Goal: Find specific fact: Find specific fact

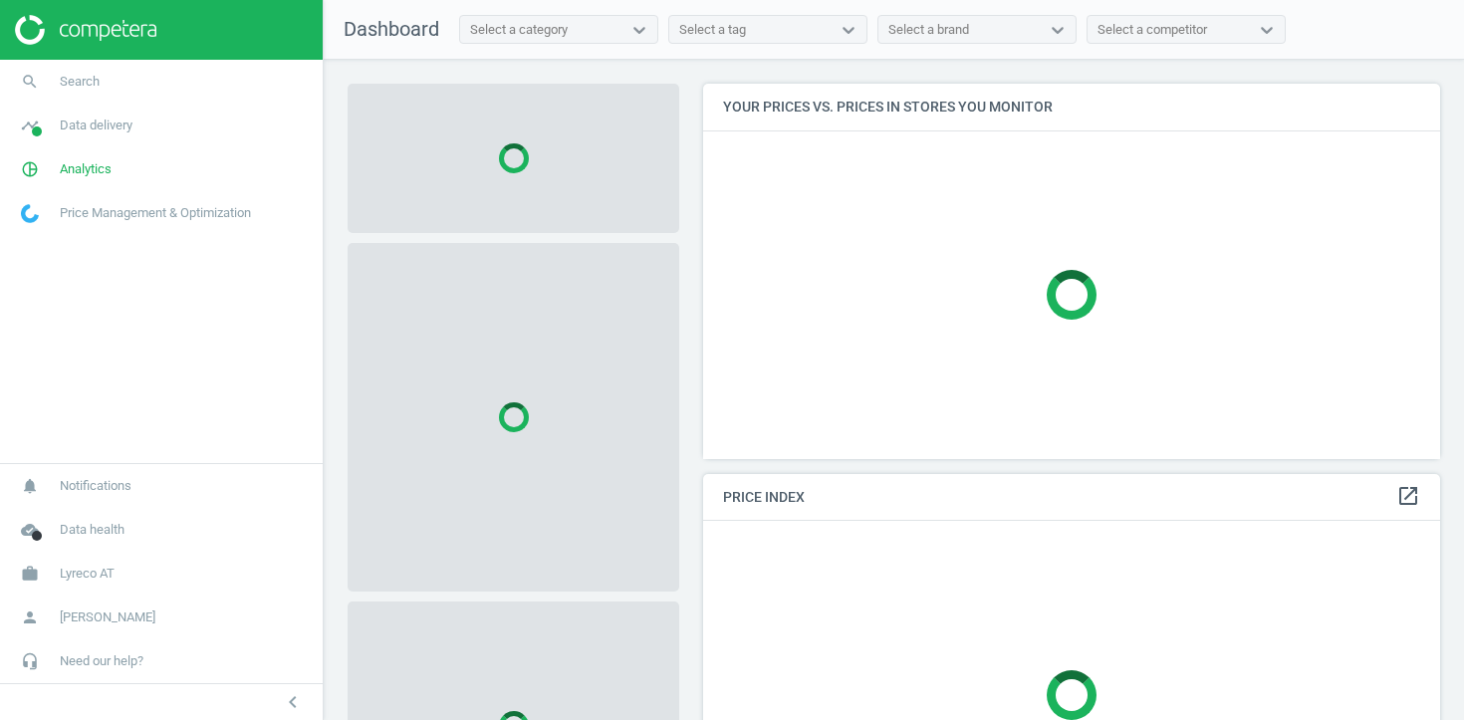
scroll to position [376, 738]
click at [104, 123] on span "Data delivery" at bounding box center [96, 125] width 73 height 18
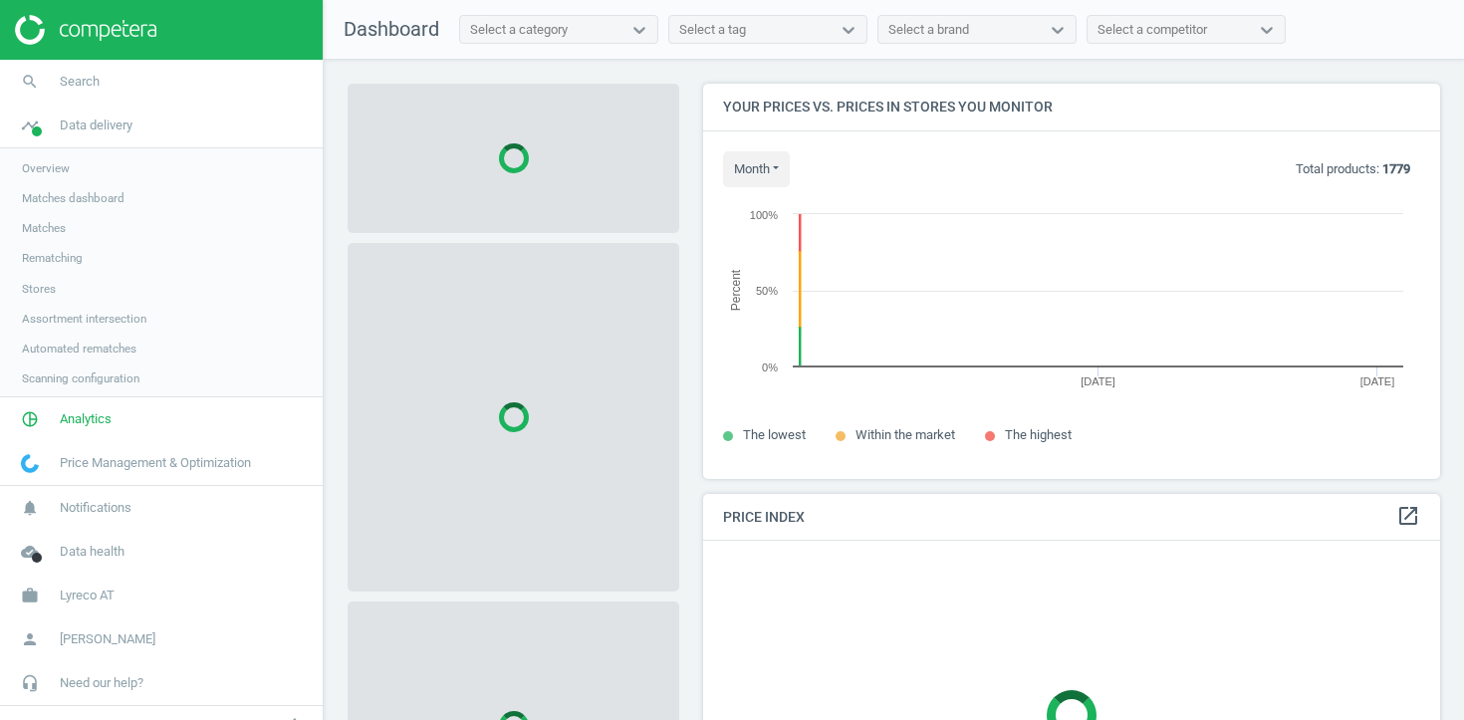
scroll to position [396, 738]
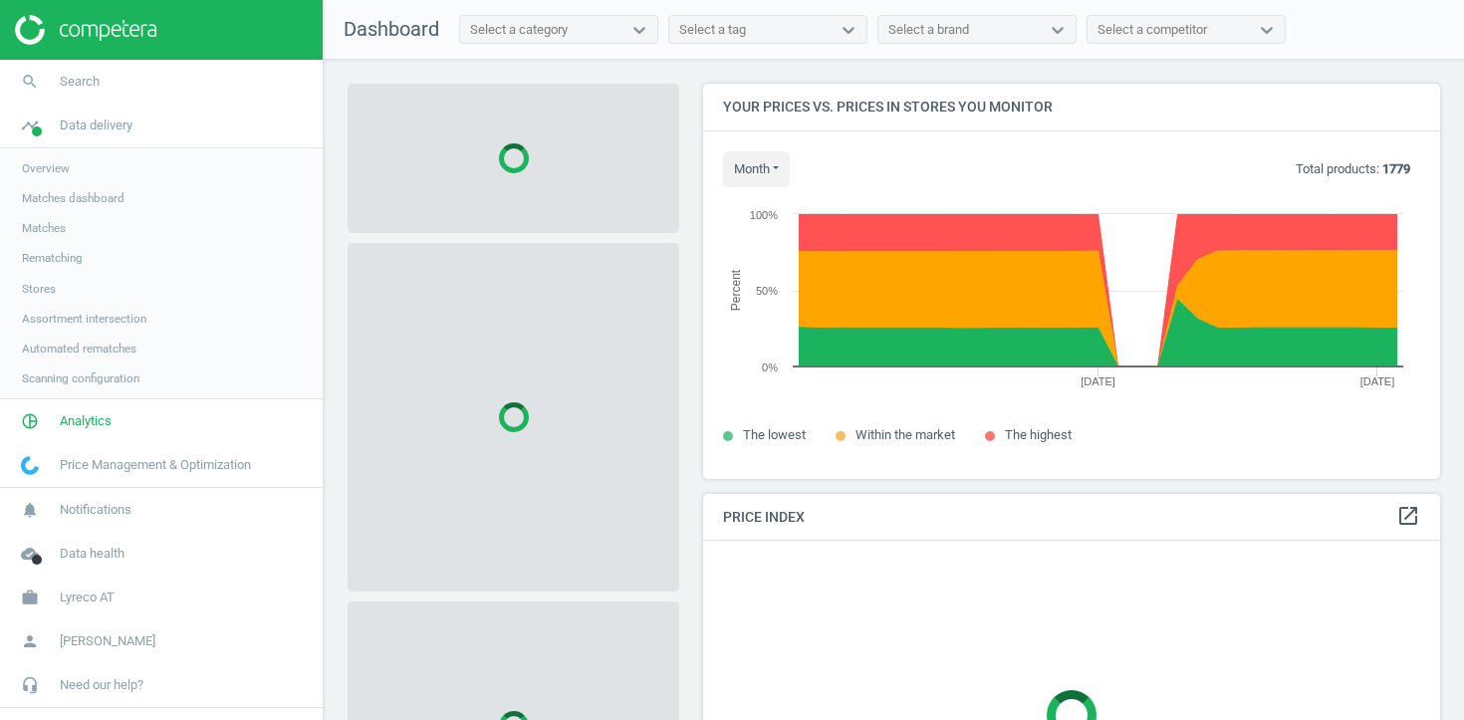
click at [38, 291] on span "Stores" at bounding box center [39, 289] width 34 height 16
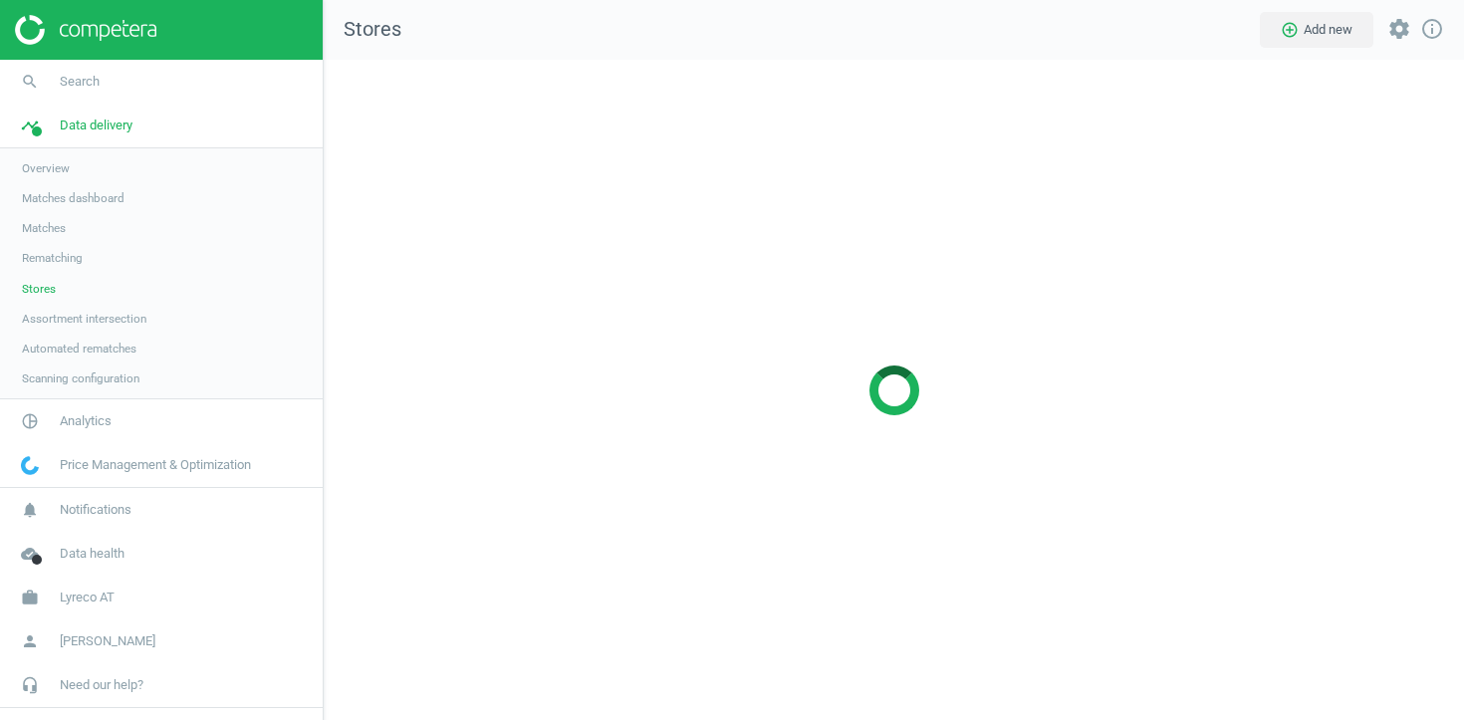
scroll to position [661, 1141]
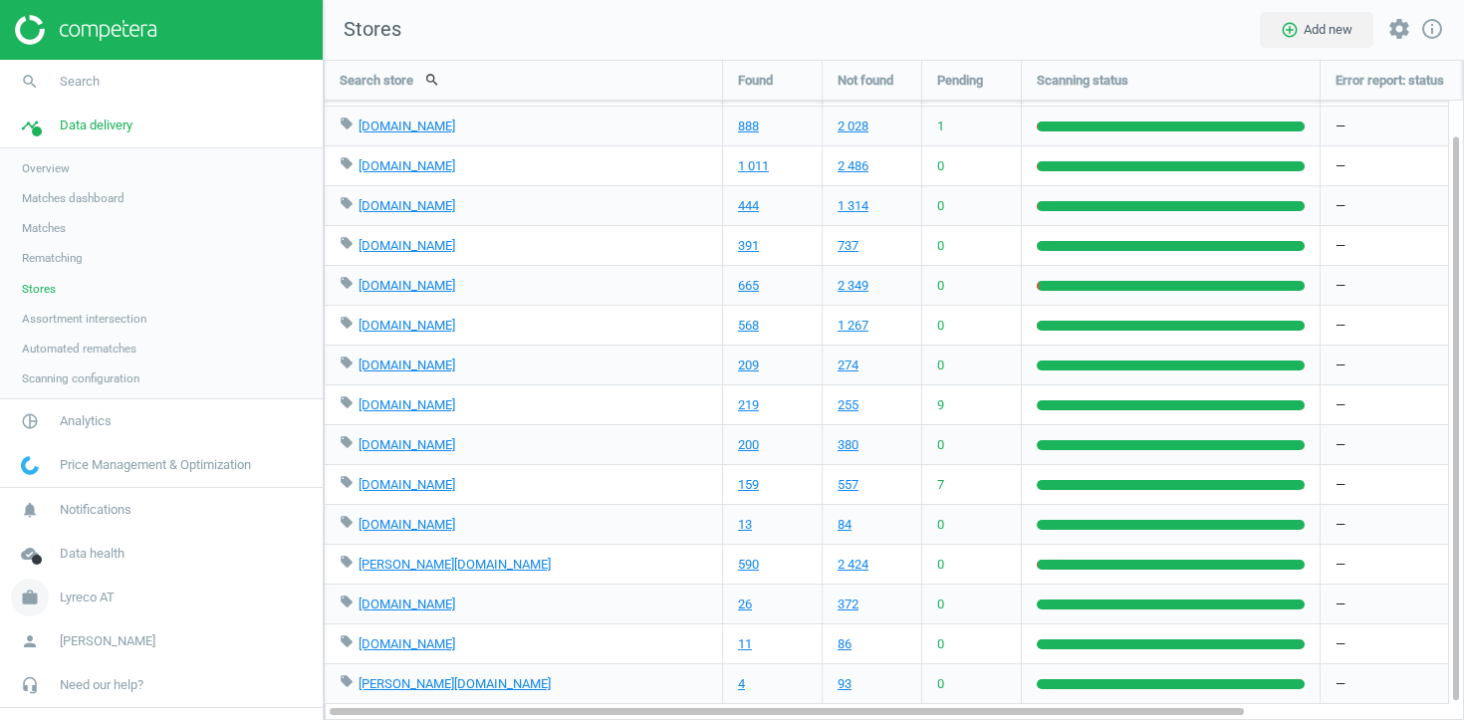
click at [93, 589] on span "Lyreco AT" at bounding box center [87, 597] width 55 height 18
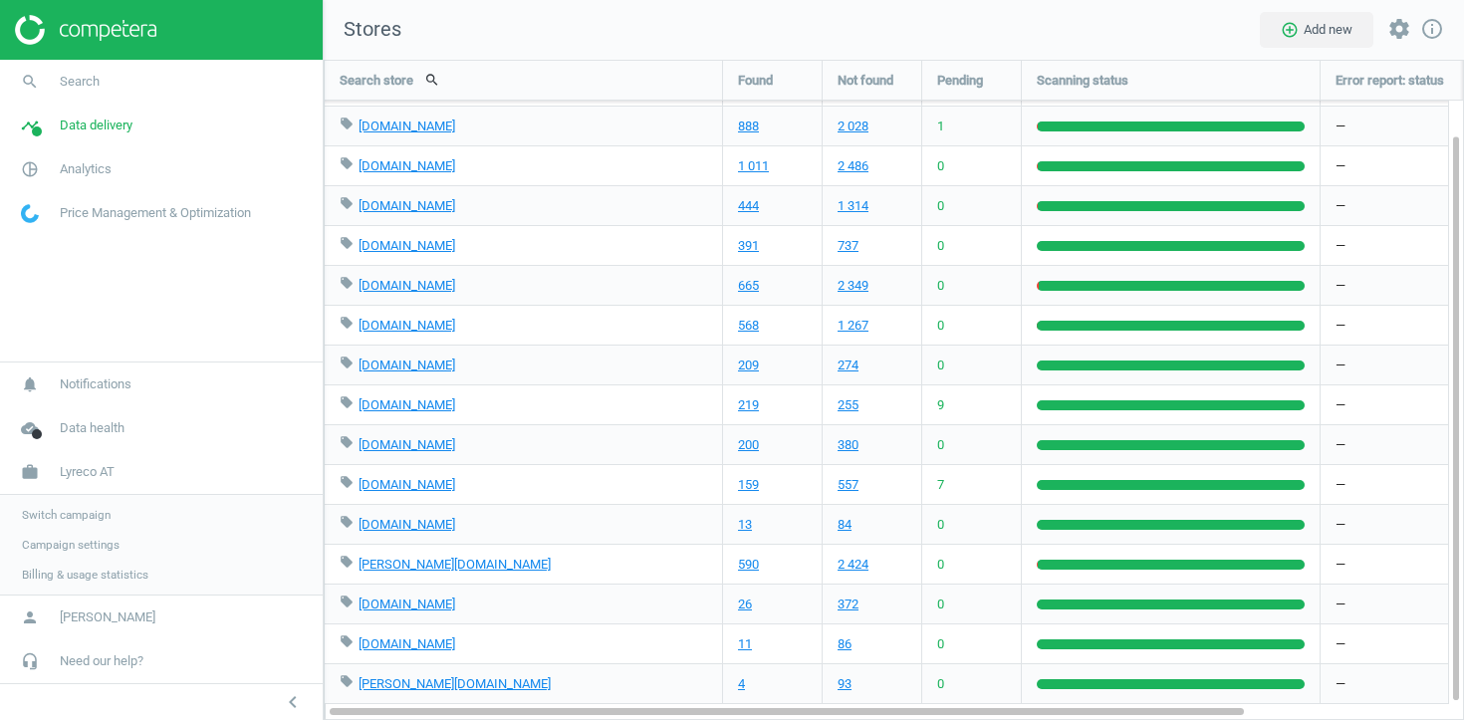
click at [77, 515] on span "Switch campaign" at bounding box center [66, 515] width 89 height 16
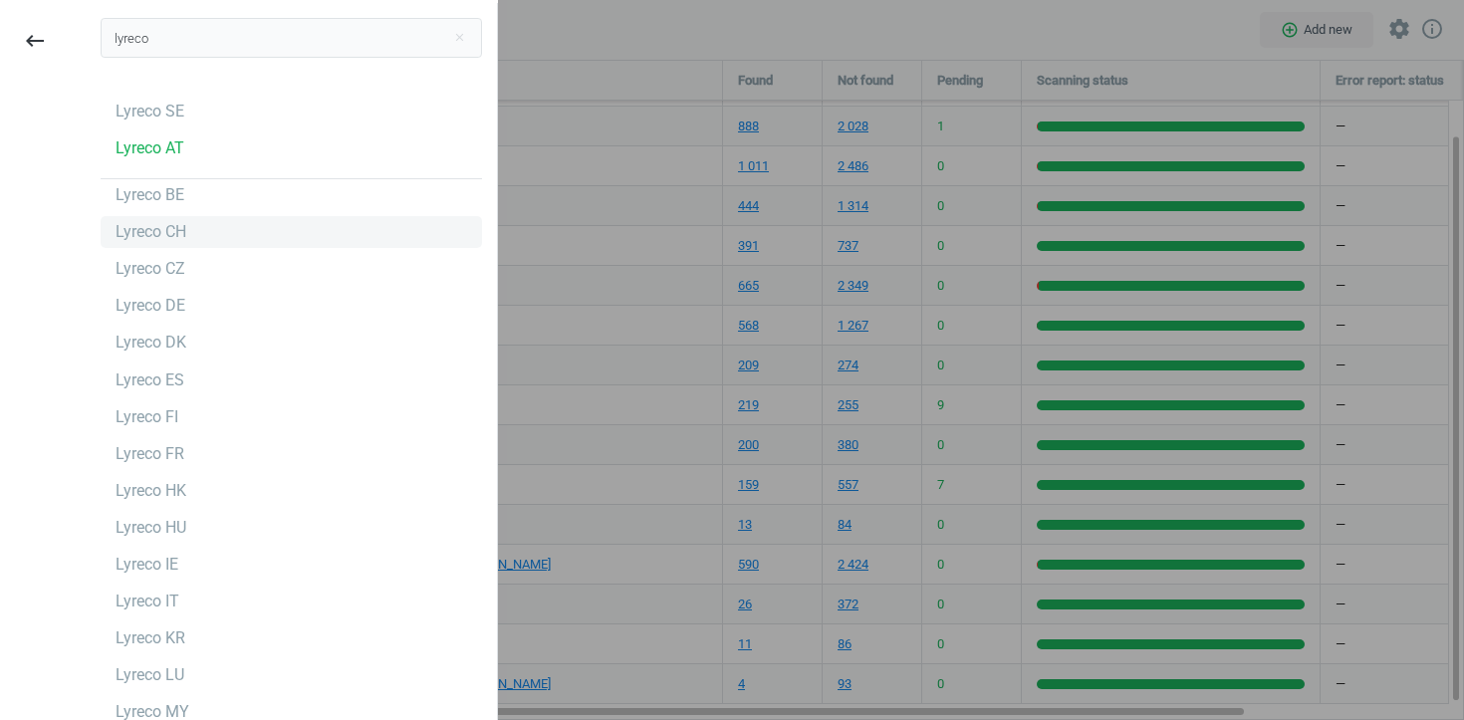
type input "lyreco"
click at [178, 222] on div "Lyreco CH" at bounding box center [150, 232] width 71 height 22
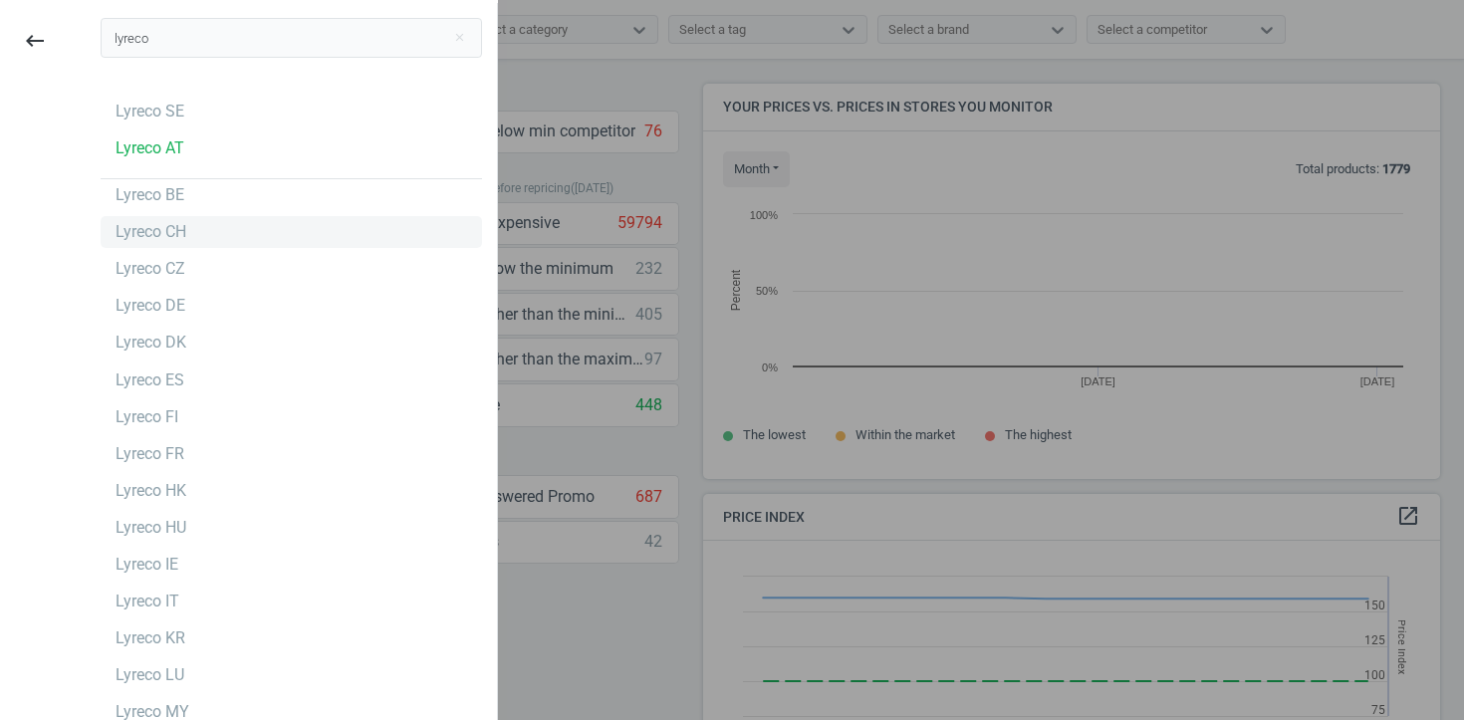
scroll to position [459, 738]
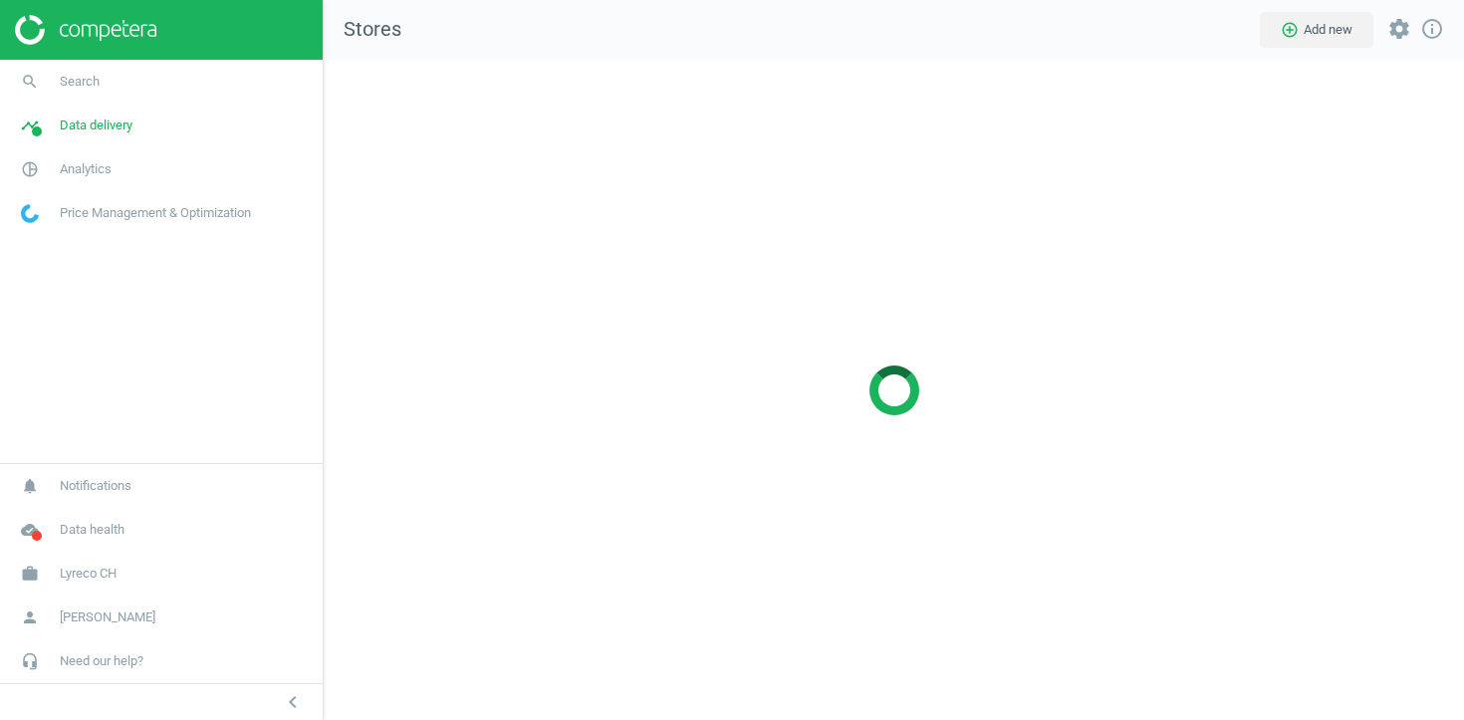
scroll to position [661, 1141]
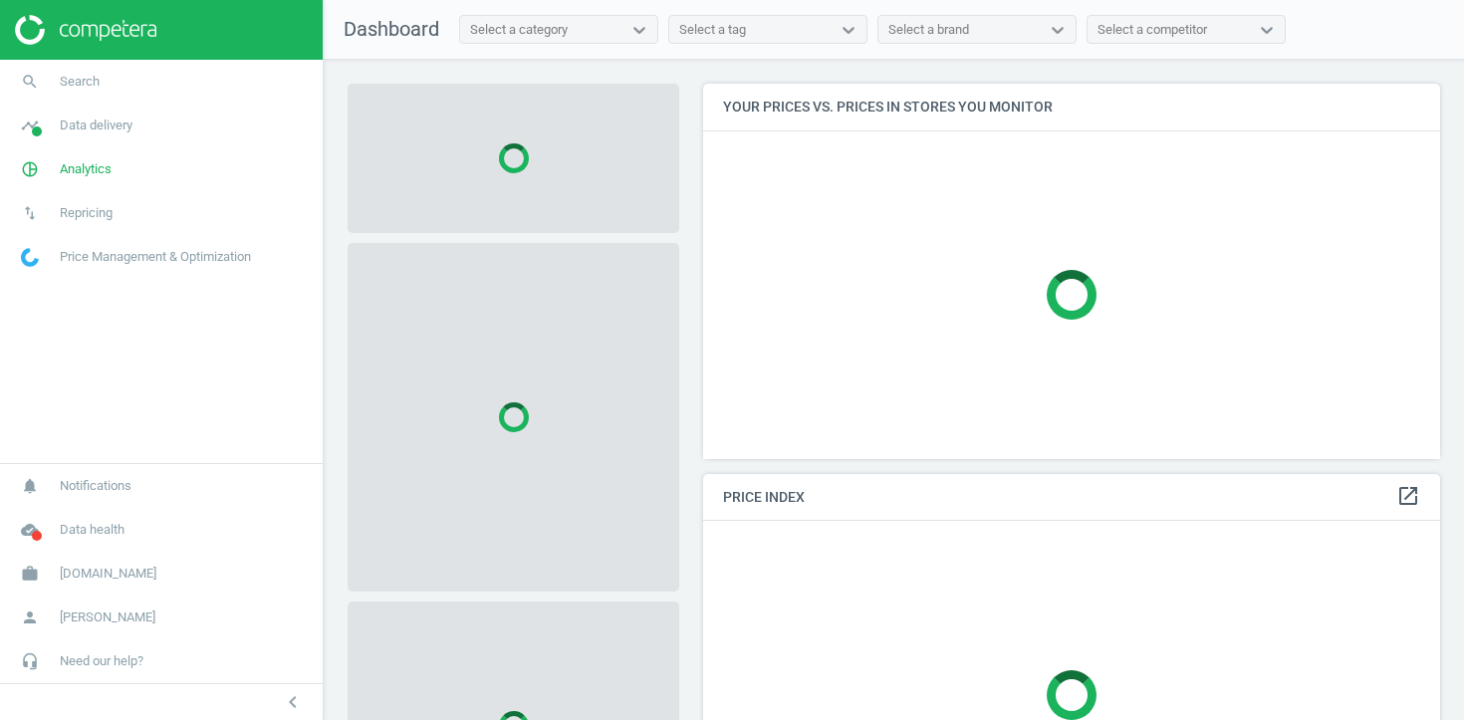
scroll to position [376, 738]
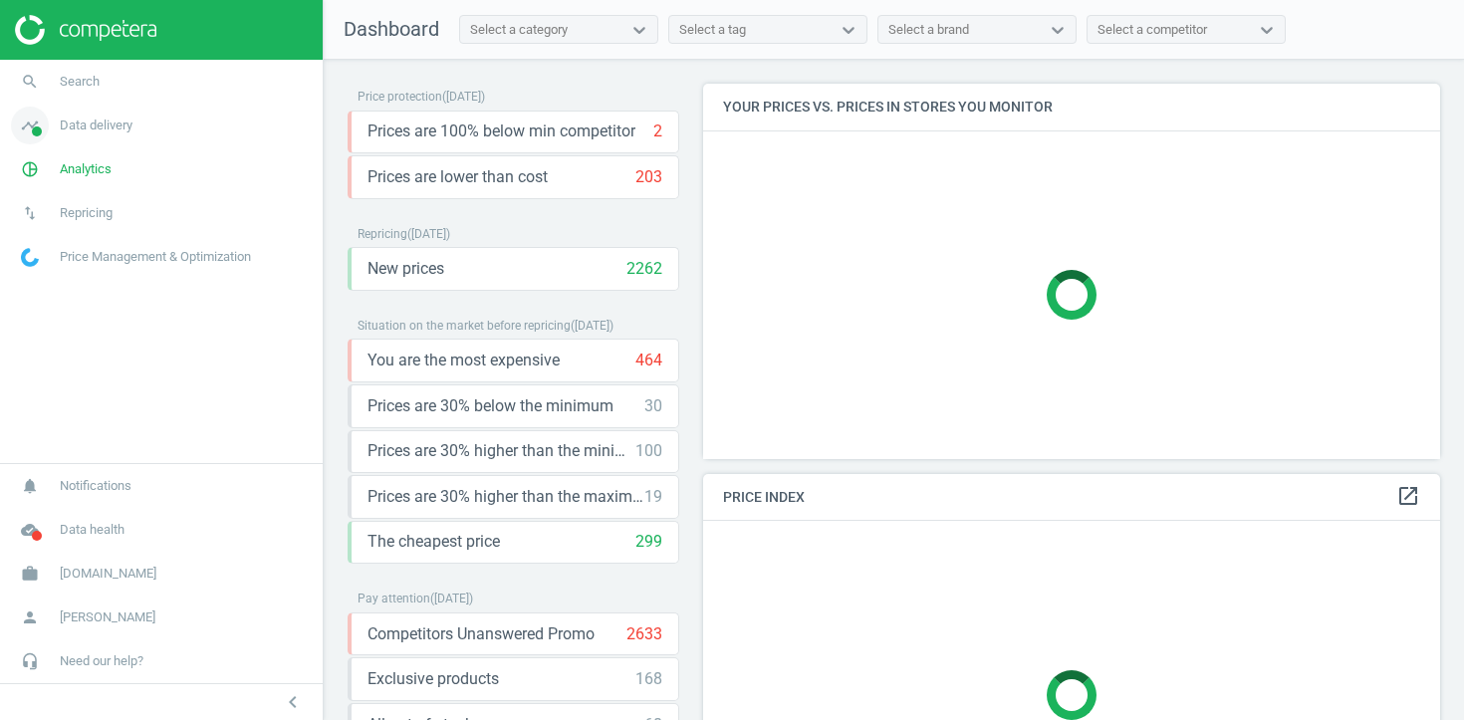
click at [84, 114] on link "timeline Data delivery" at bounding box center [161, 126] width 323 height 44
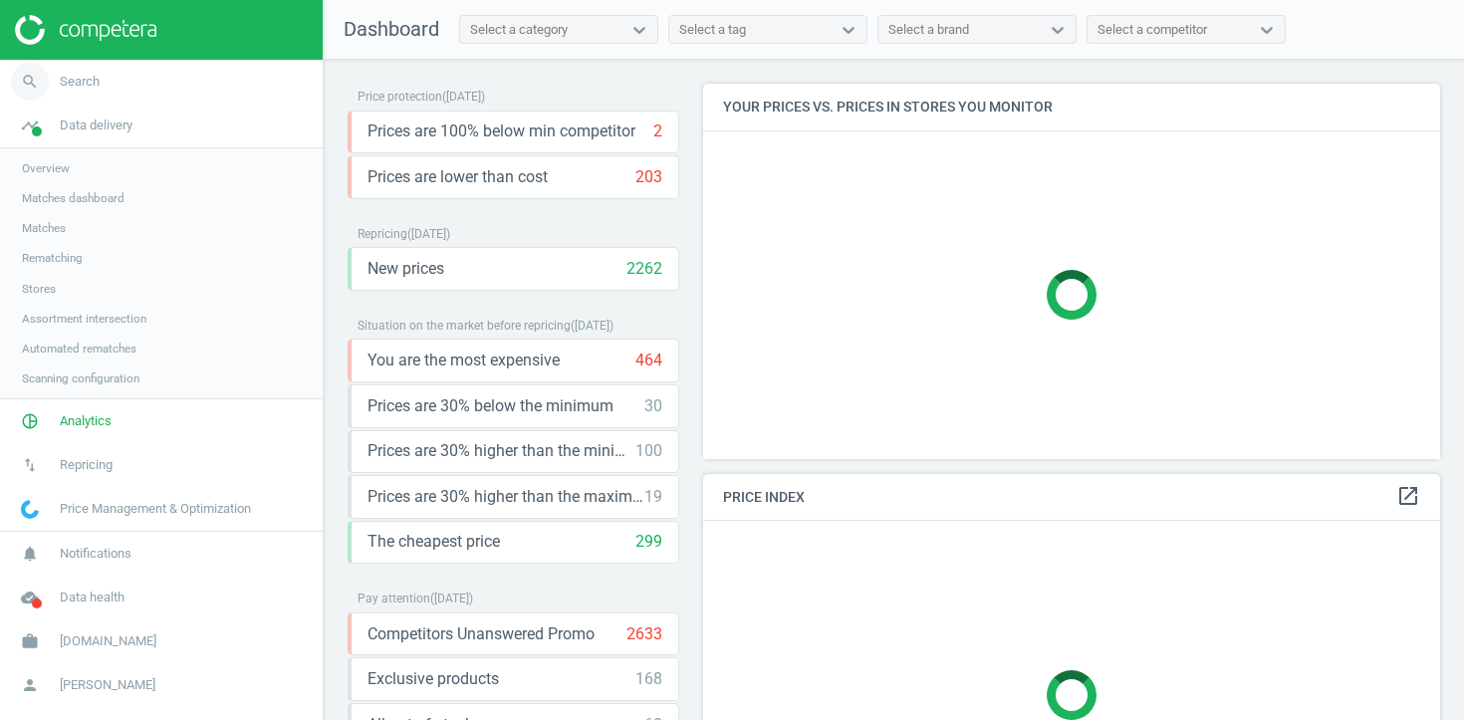
click at [149, 98] on link "search Search" at bounding box center [161, 82] width 323 height 44
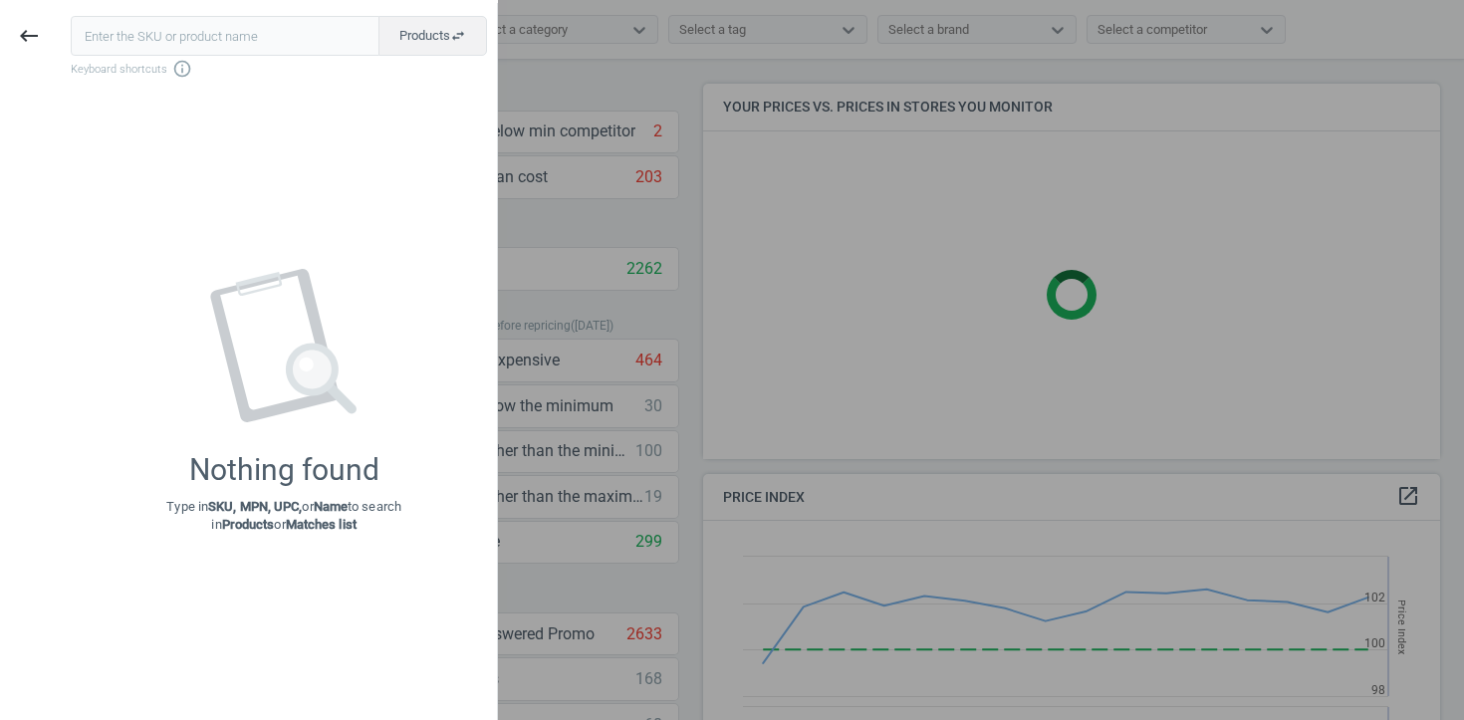
scroll to position [459, 738]
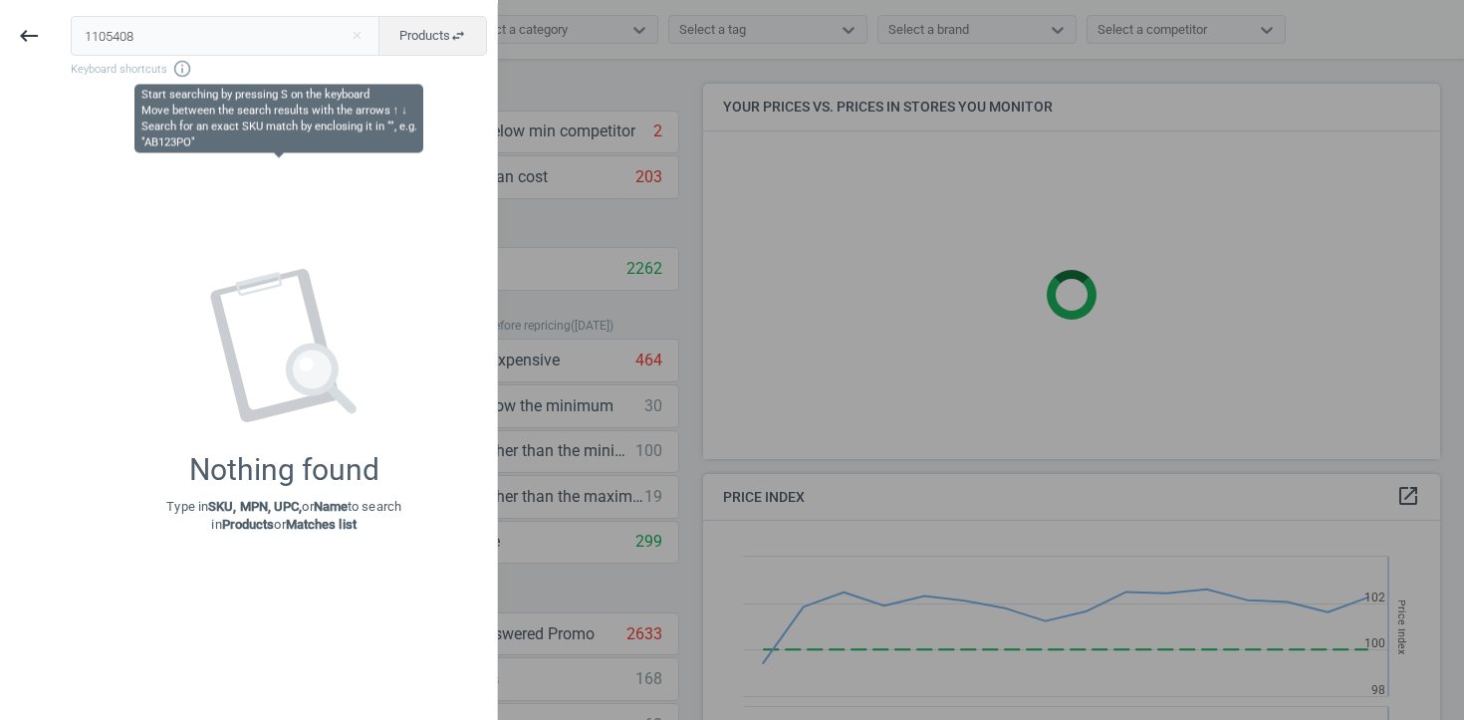
type input "1105408"
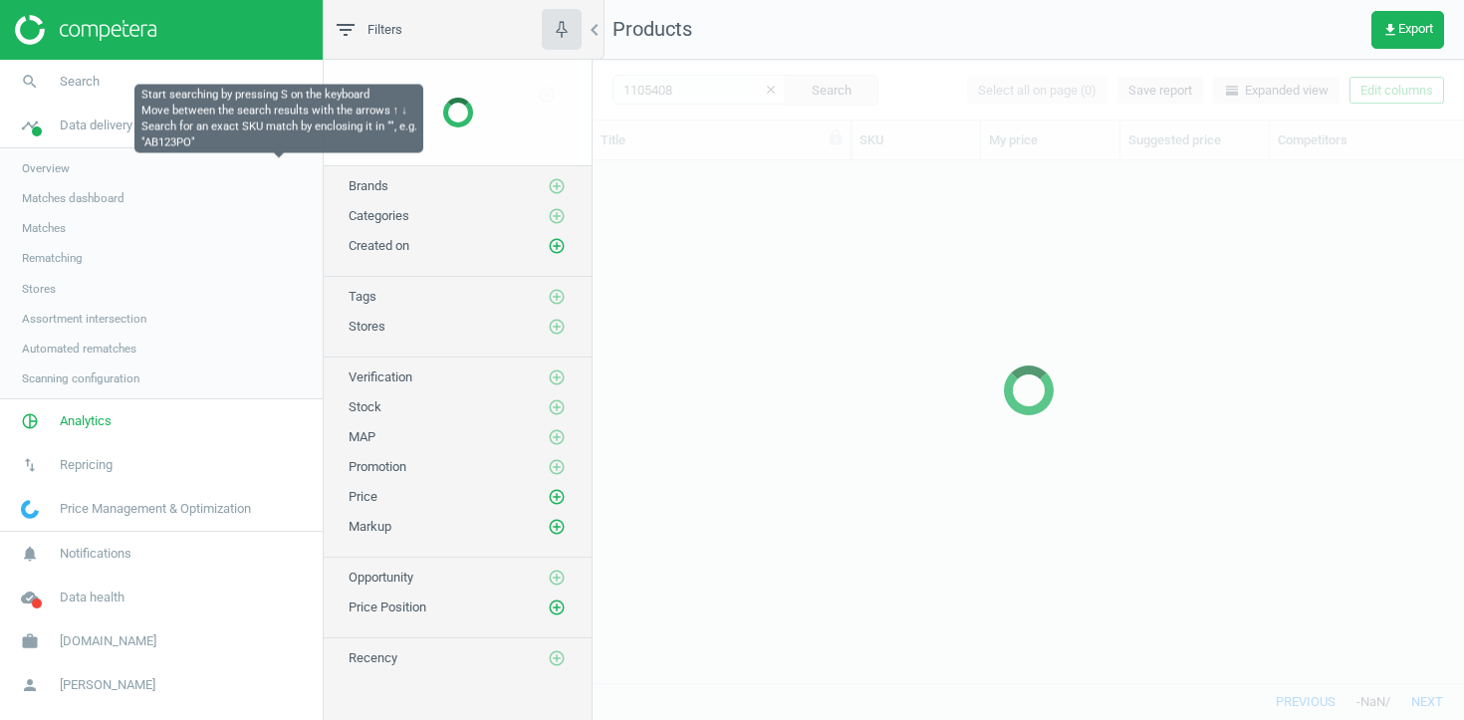
scroll to position [522, 871]
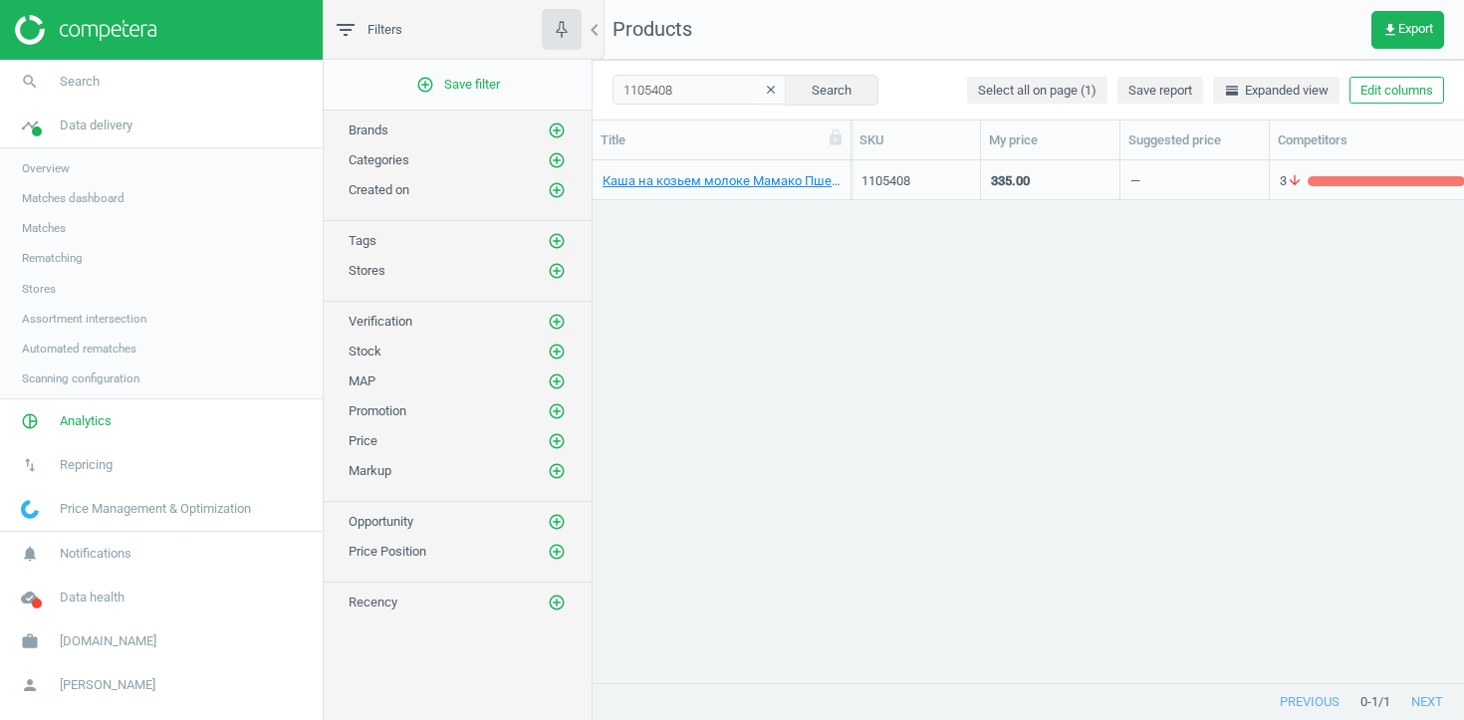
click at [834, 165] on div "Каша на козьем молоке Мамако Пшеничная Груша Банан 200 г TM: Мамако" at bounding box center [721, 179] width 238 height 35
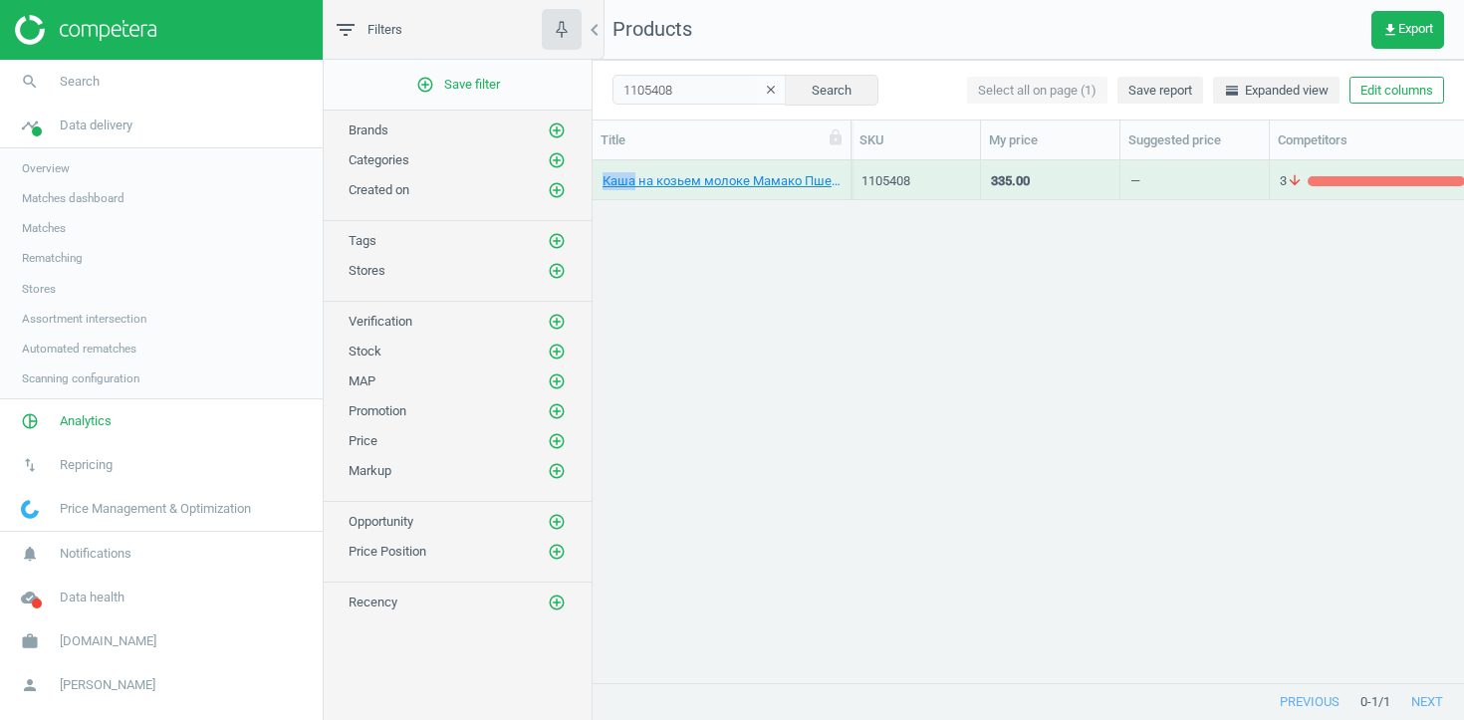
click at [834, 165] on div "Каша на козьем молоке Мамако Пшеничная Груша Банан 200 г TM: Мамако" at bounding box center [721, 179] width 238 height 35
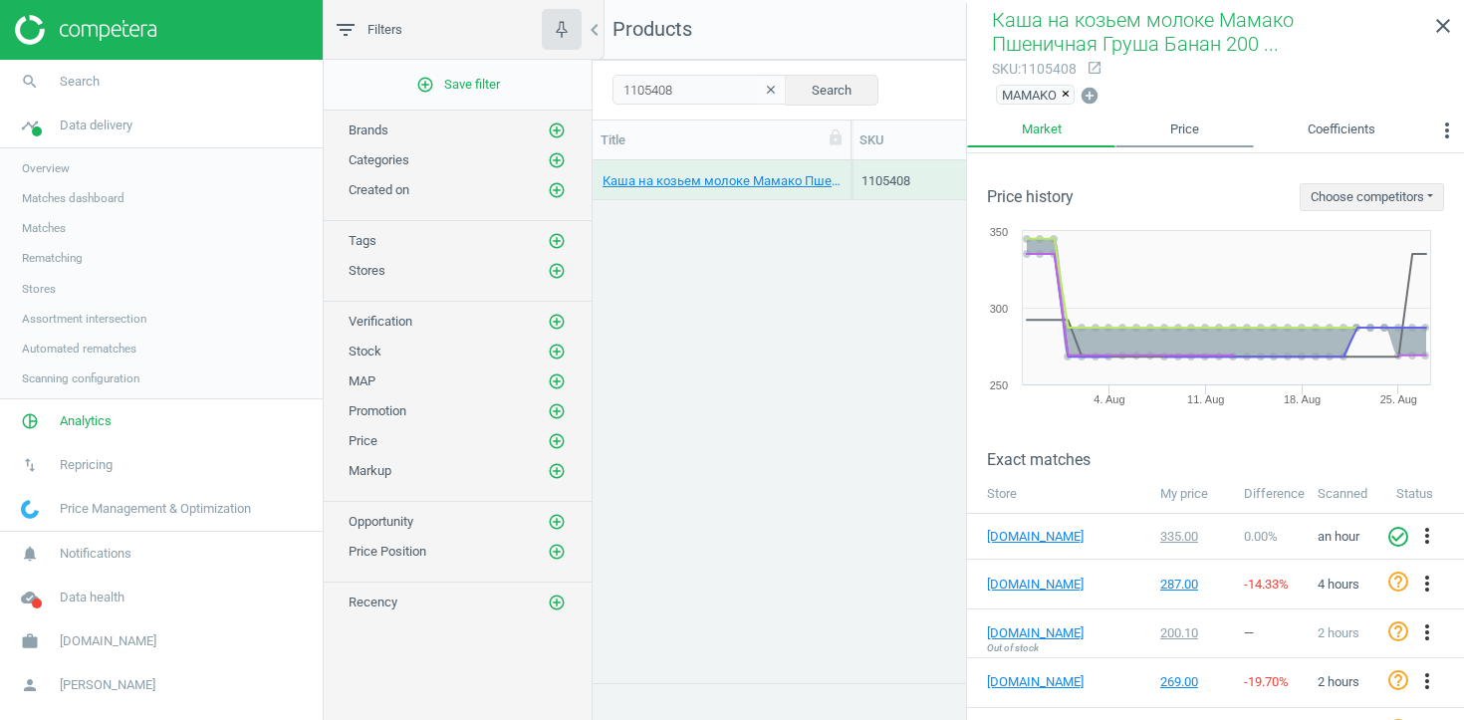
click at [1186, 137] on link "Price" at bounding box center [1183, 130] width 137 height 34
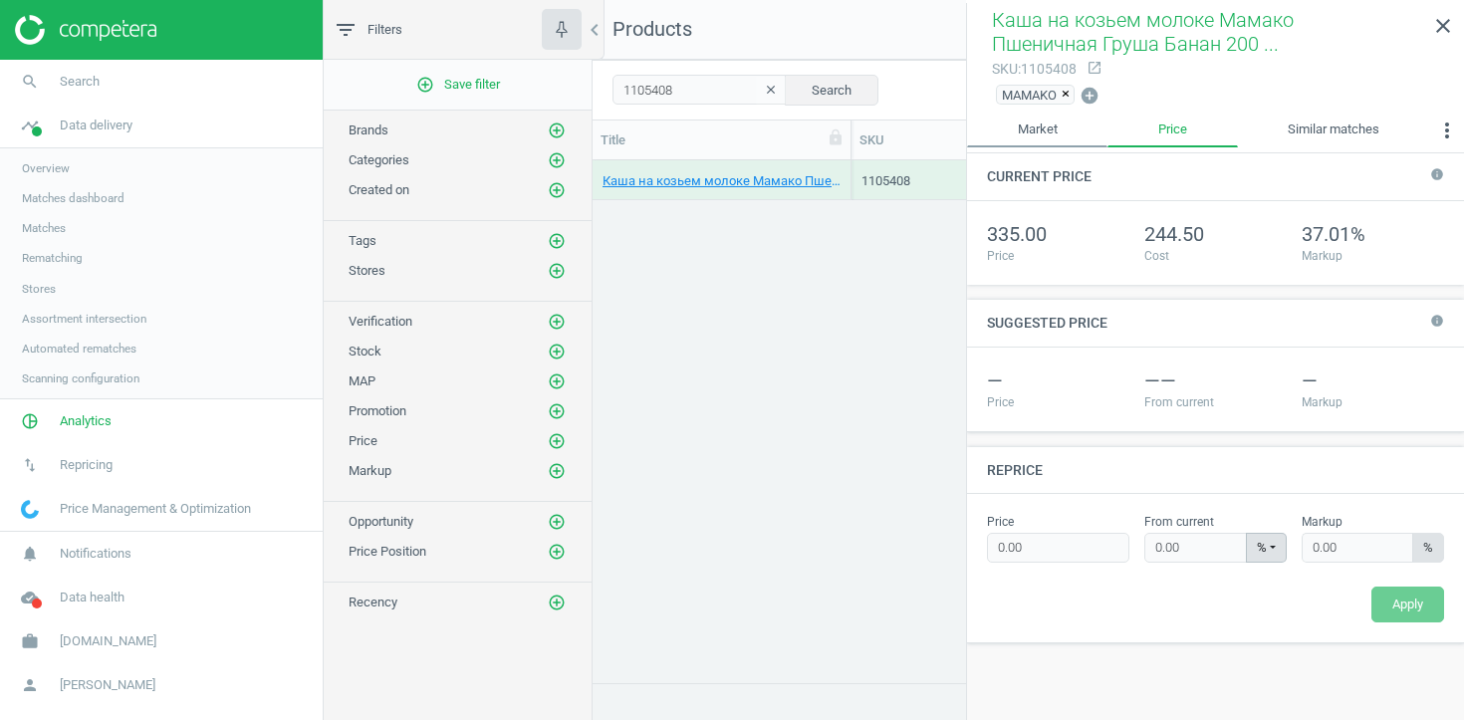
click at [1037, 118] on link "Market" at bounding box center [1037, 130] width 140 height 34
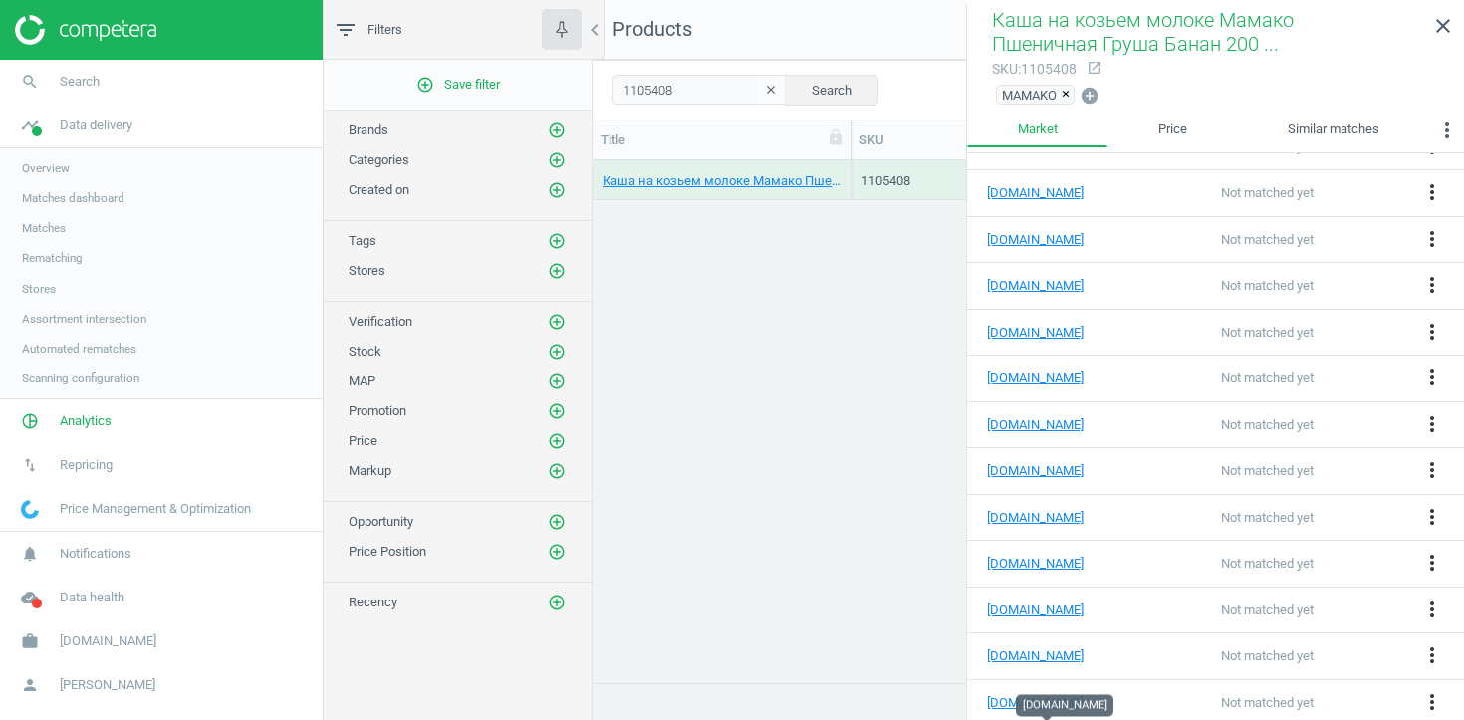
scroll to position [0, 0]
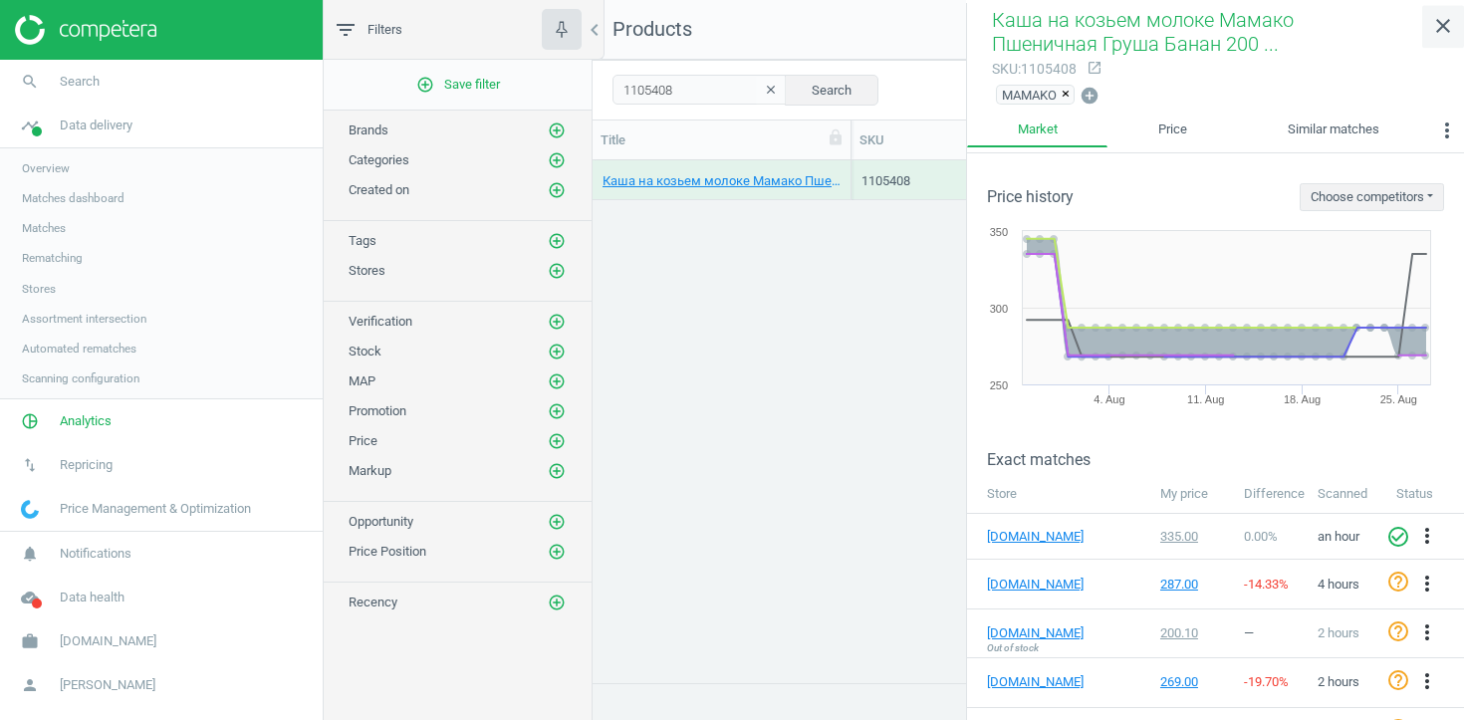
click at [1446, 21] on icon "close" at bounding box center [1443, 26] width 24 height 24
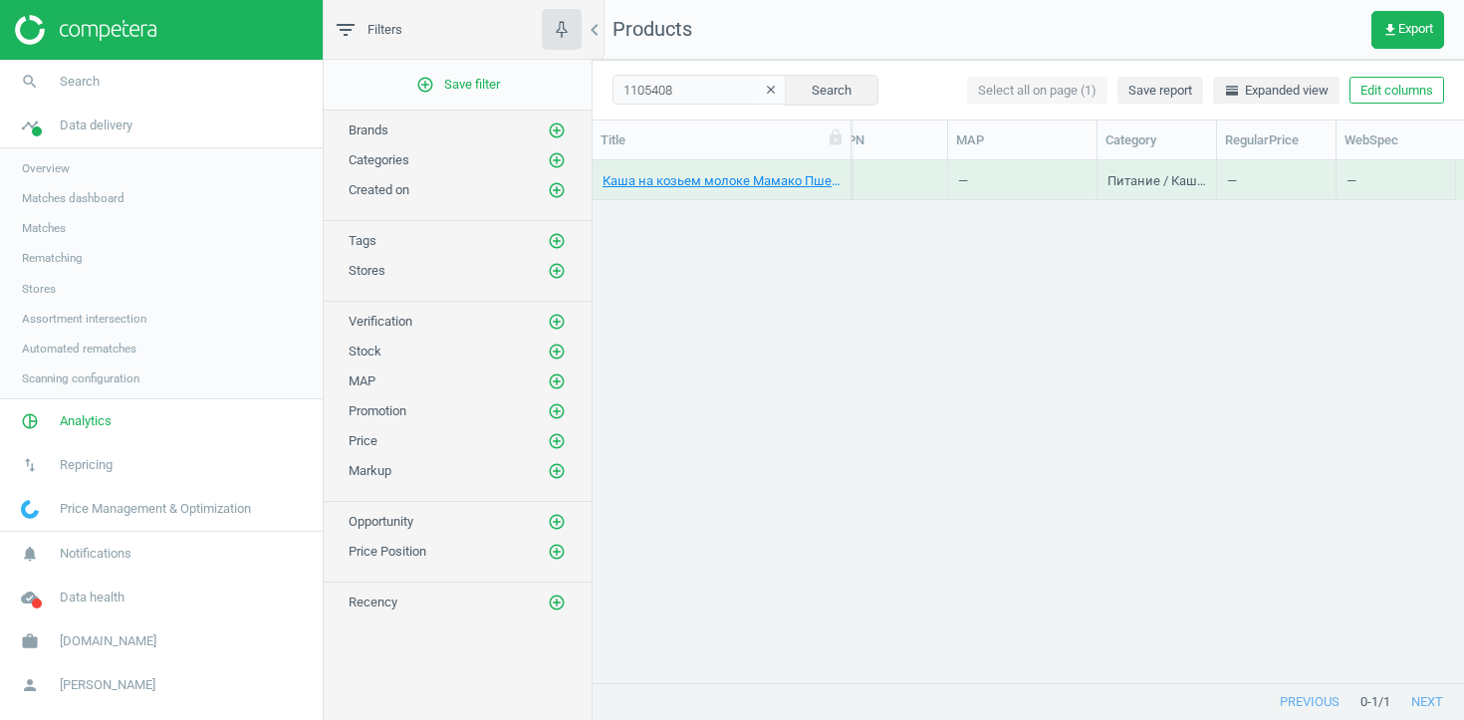
scroll to position [0, 1397]
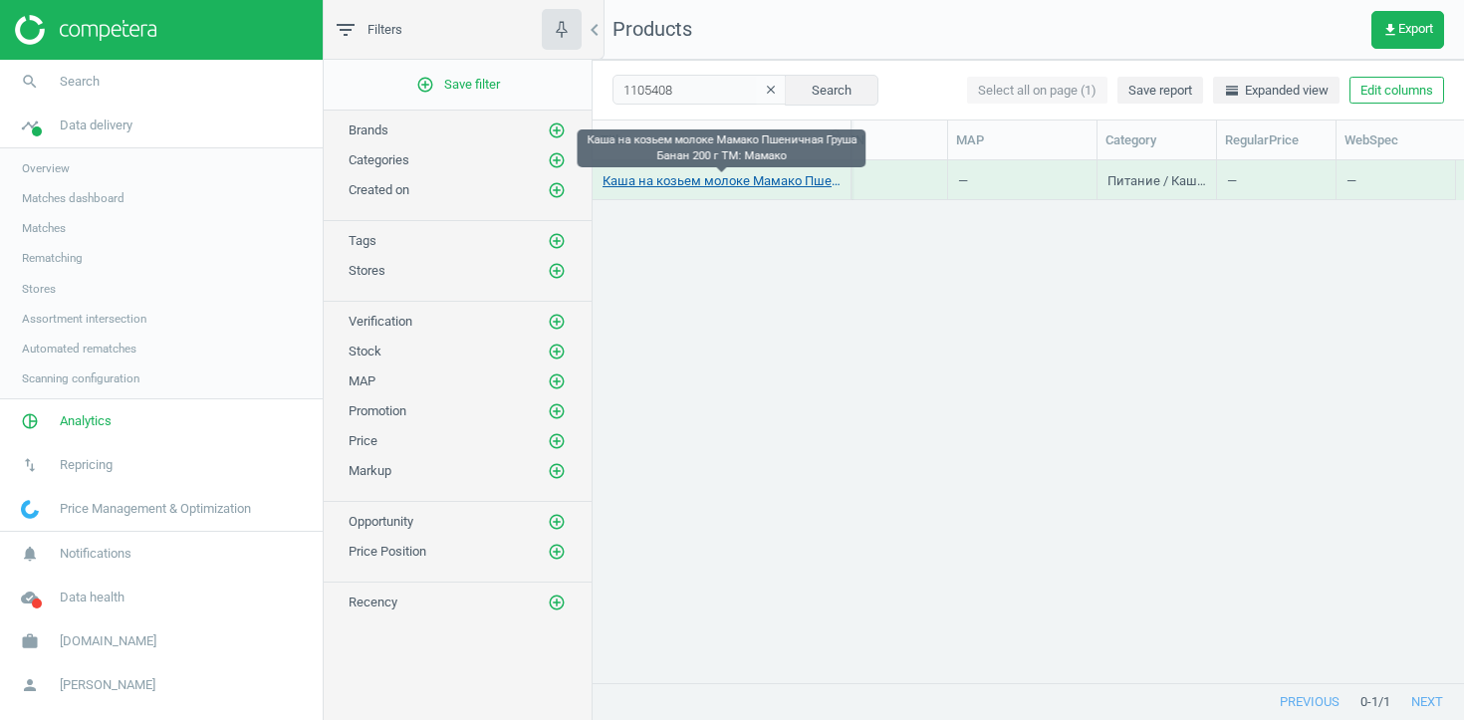
click at [788, 176] on link "Каша на козьем молоке Мамако Пшеничная Груша Банан 200 г TM: Мамако" at bounding box center [721, 181] width 238 height 18
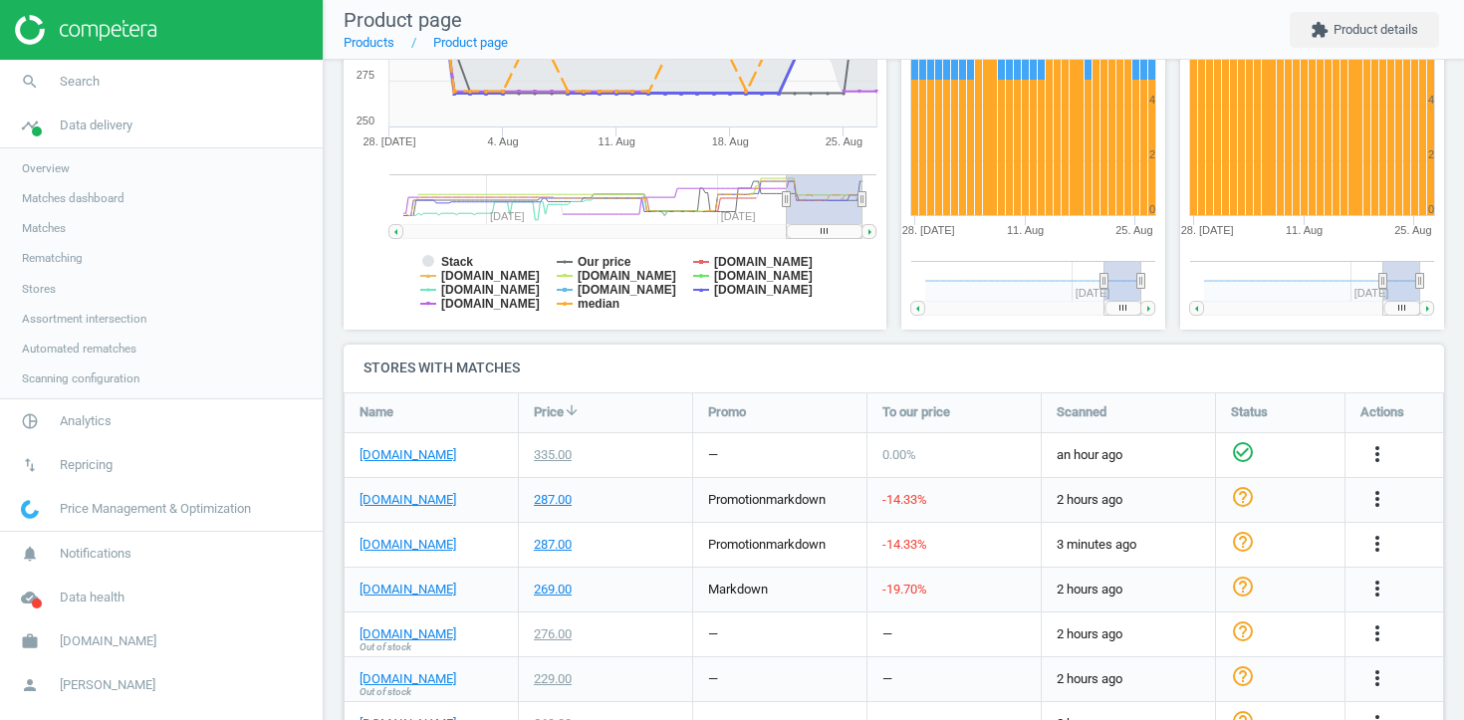
scroll to position [435, 0]
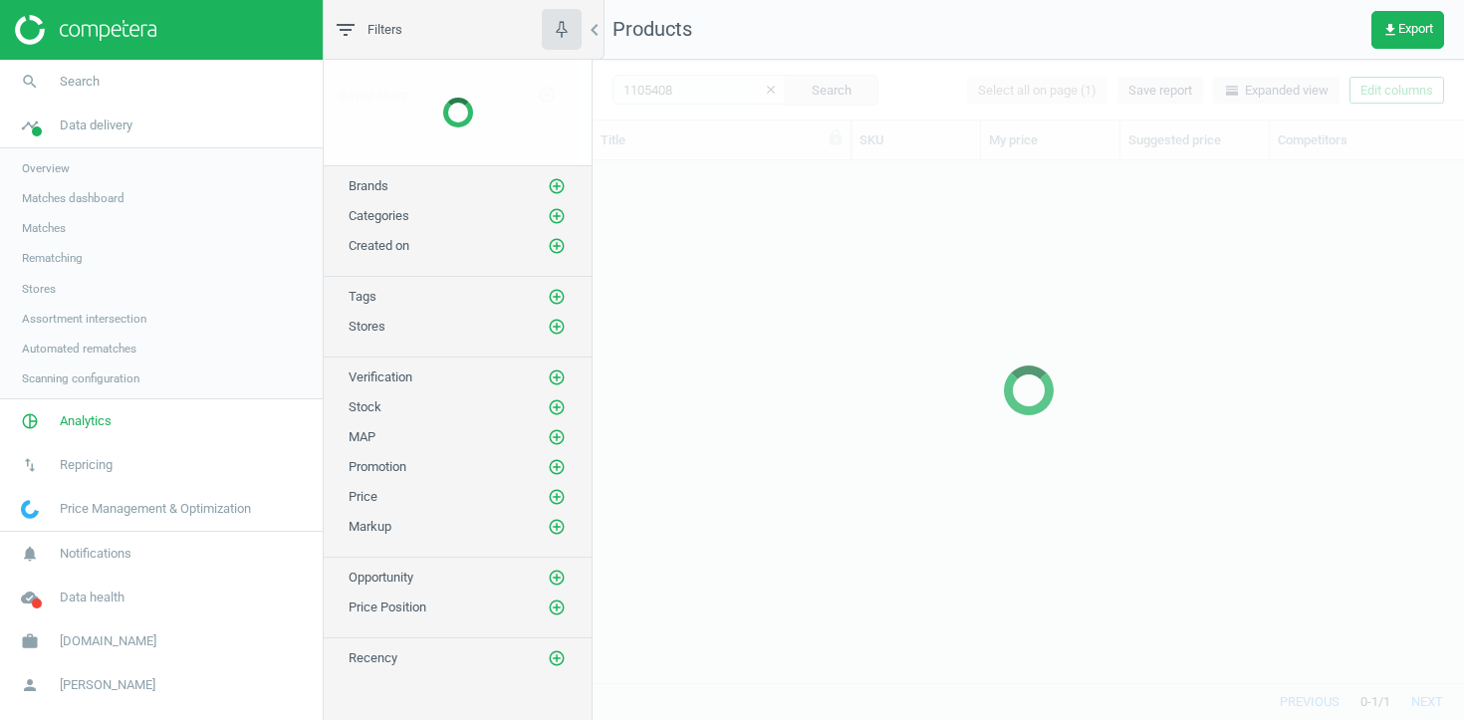
scroll to position [522, 871]
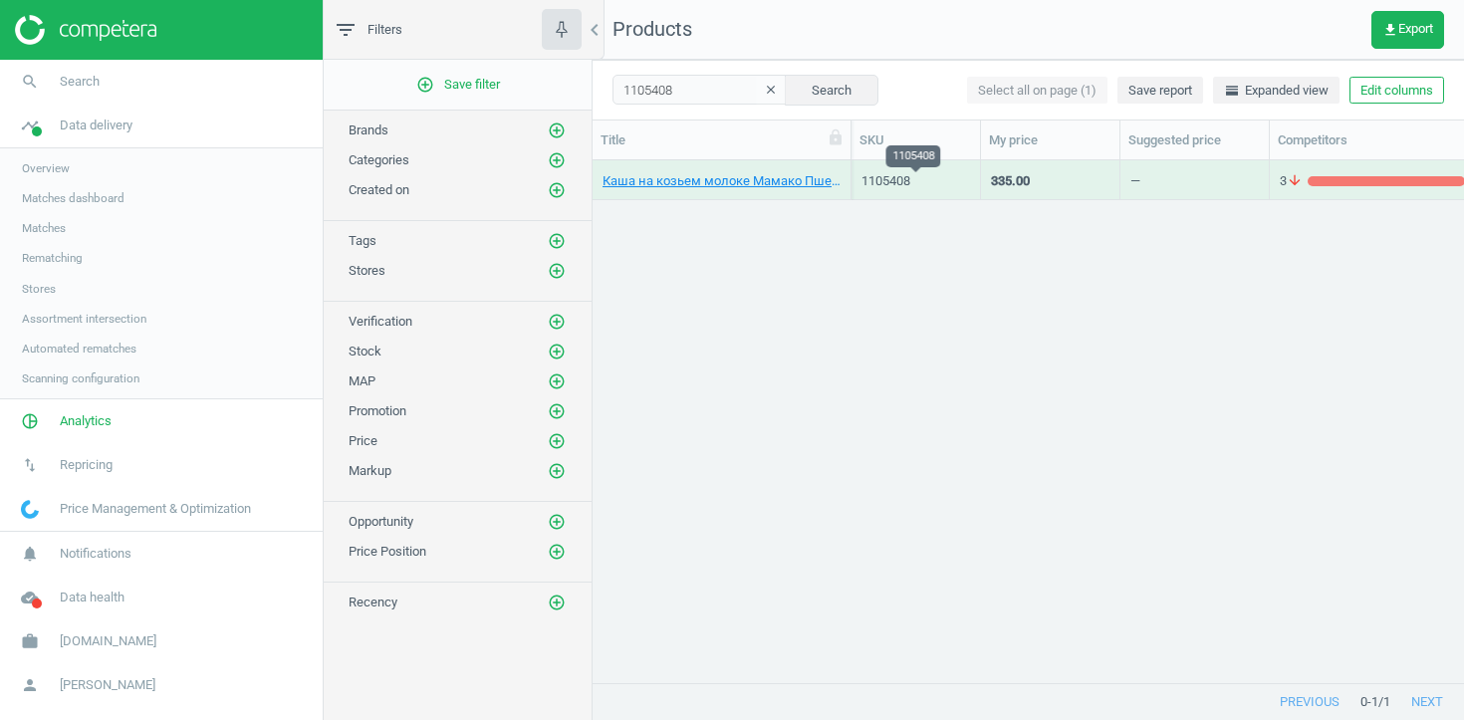
click at [917, 182] on div "1105408" at bounding box center [915, 181] width 109 height 18
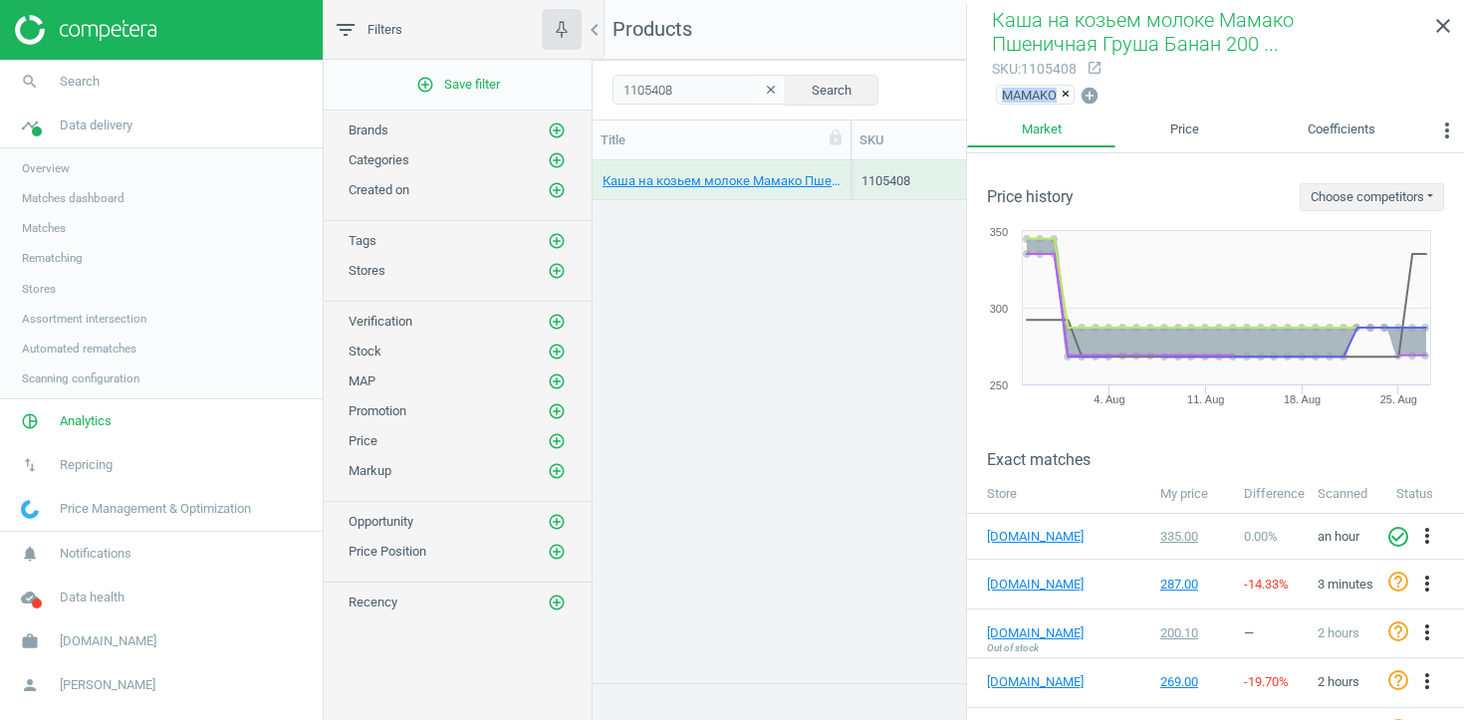
drag, startPoint x: 1006, startPoint y: 97, endPoint x: 1051, endPoint y: 106, distance: 46.7
click at [1051, 107] on span "MAMAKO ×" at bounding box center [1035, 95] width 87 height 28
copy span "MAMAKO"
click at [1426, 31] on link "close" at bounding box center [1443, 26] width 42 height 43
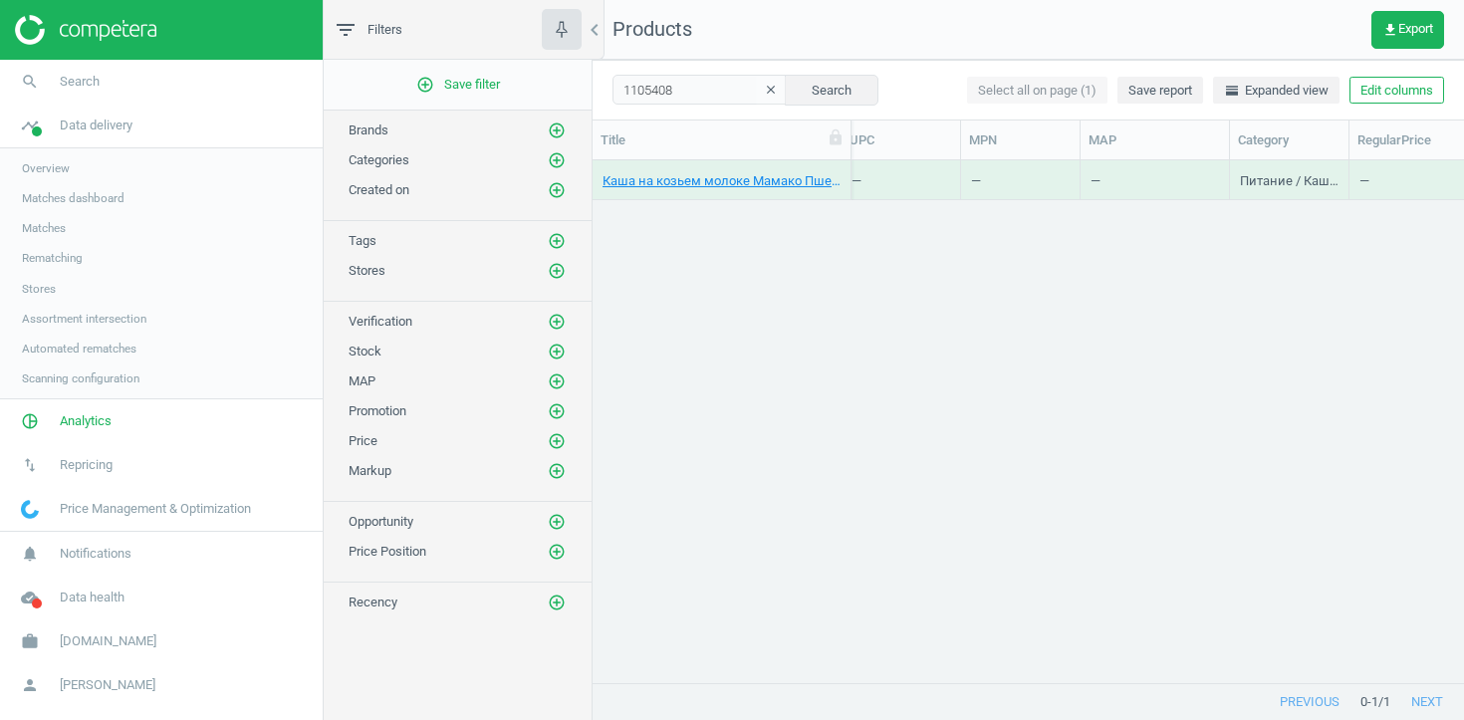
scroll to position [0, 1397]
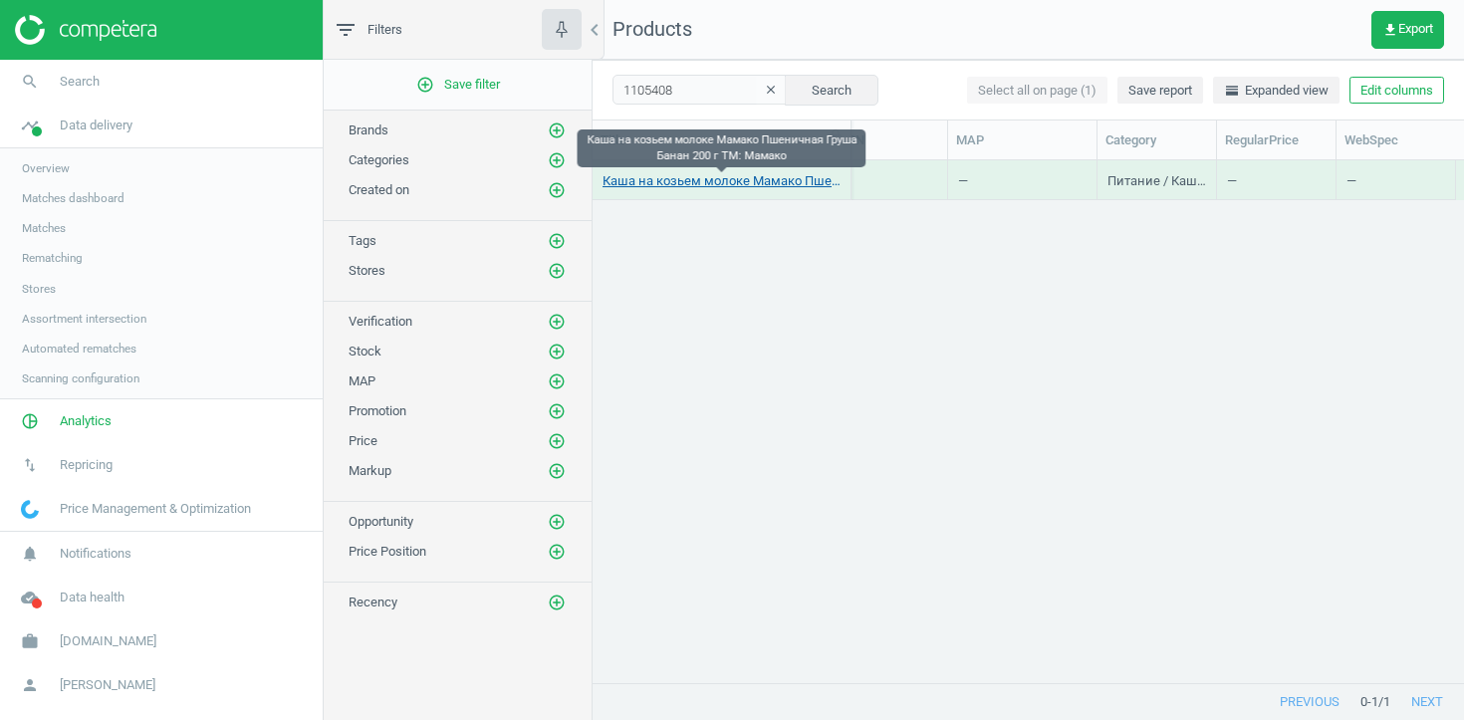
click at [720, 177] on link "Каша на козьем молоке Мамако Пшеничная Груша Банан 200 г TM: Мамако" at bounding box center [721, 181] width 238 height 18
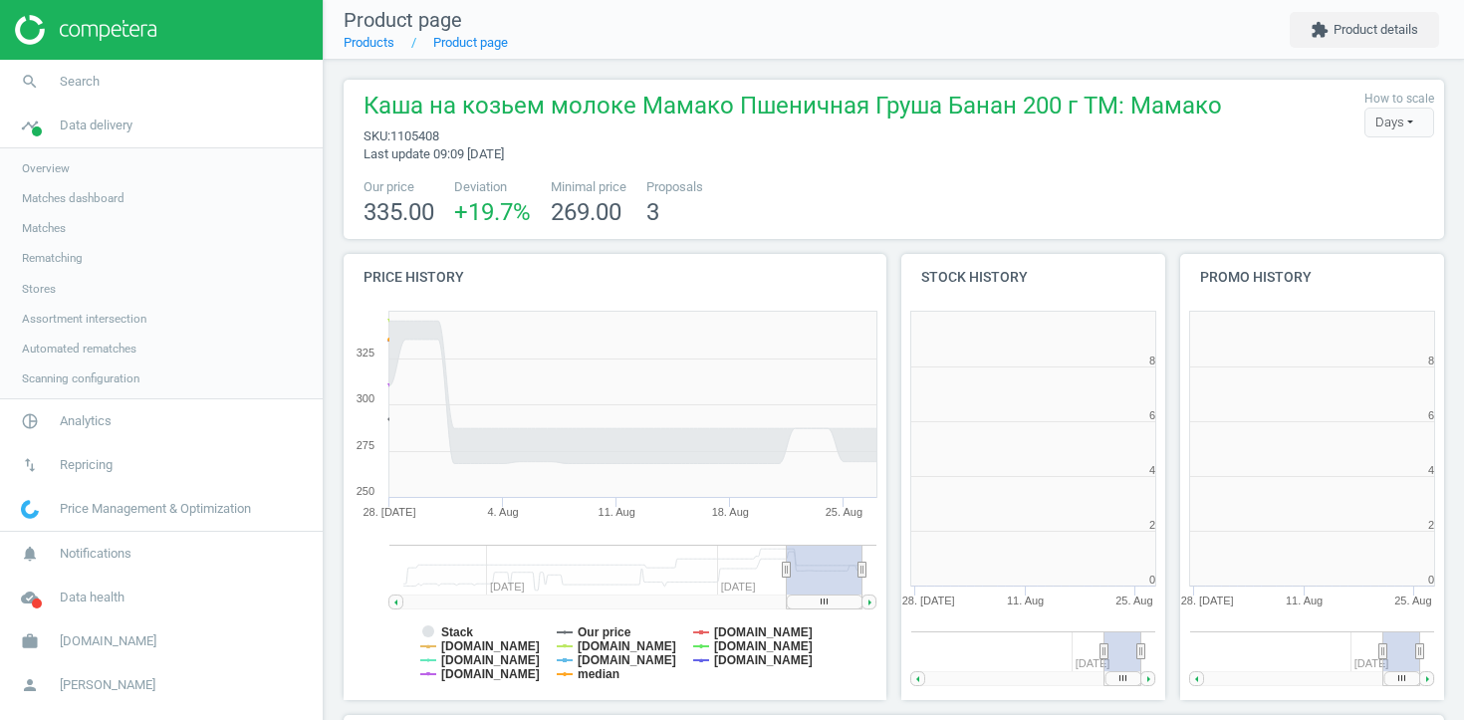
scroll to position [399, 265]
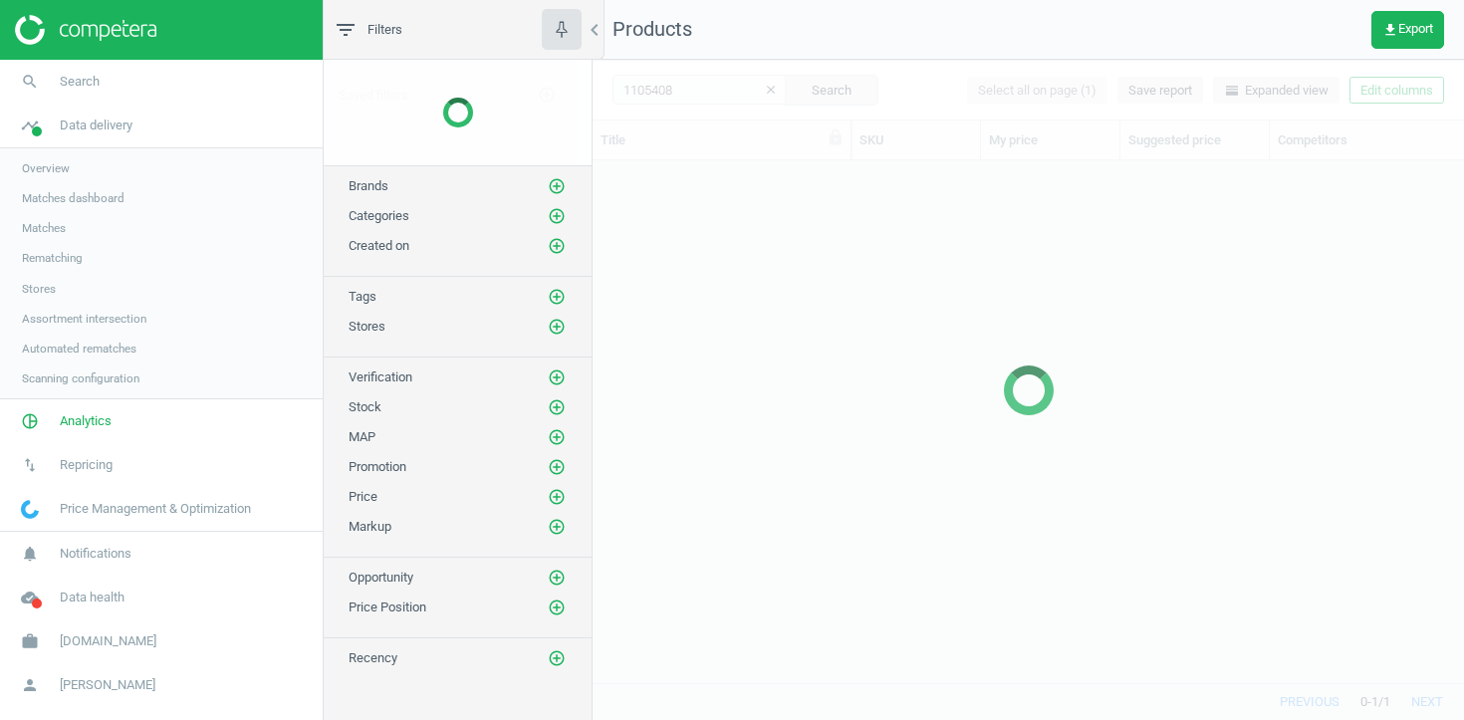
scroll to position [522, 871]
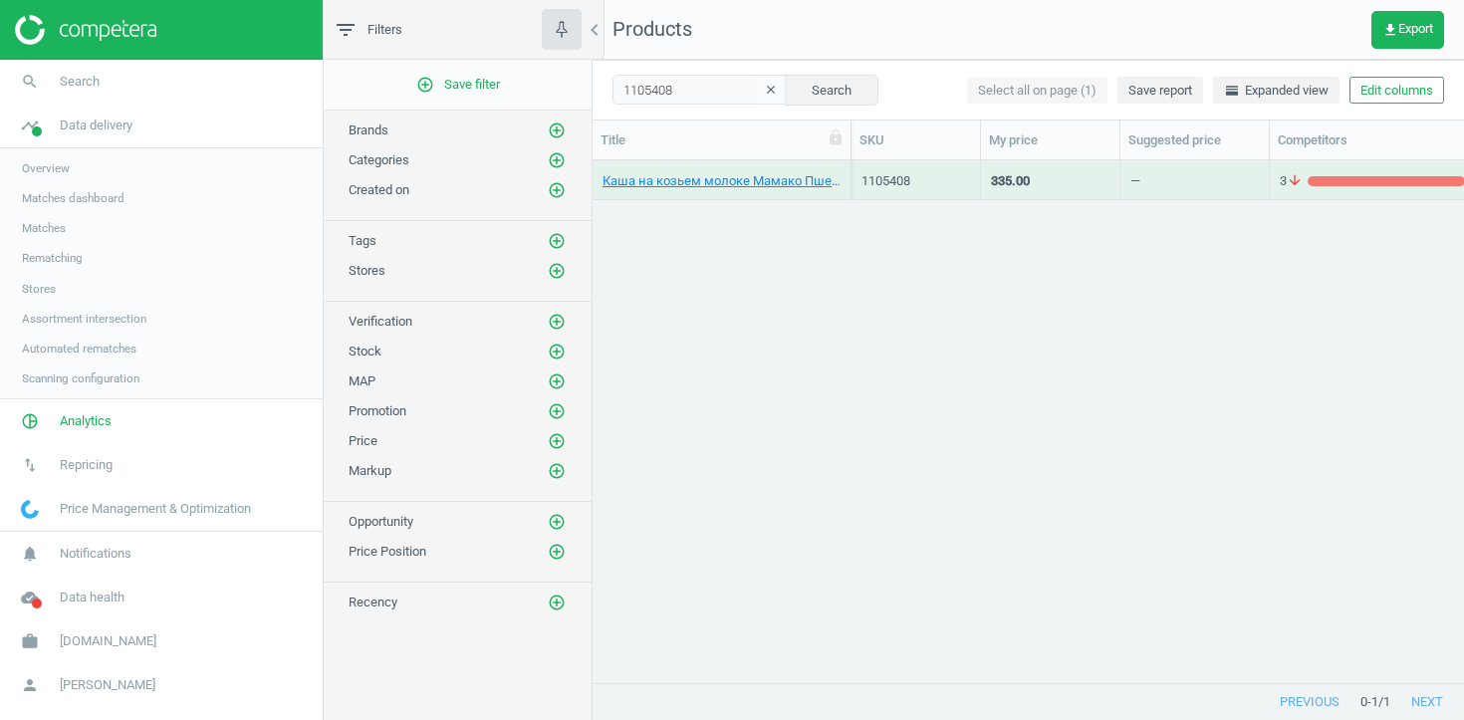
click at [867, 166] on div "1105408" at bounding box center [915, 179] width 109 height 35
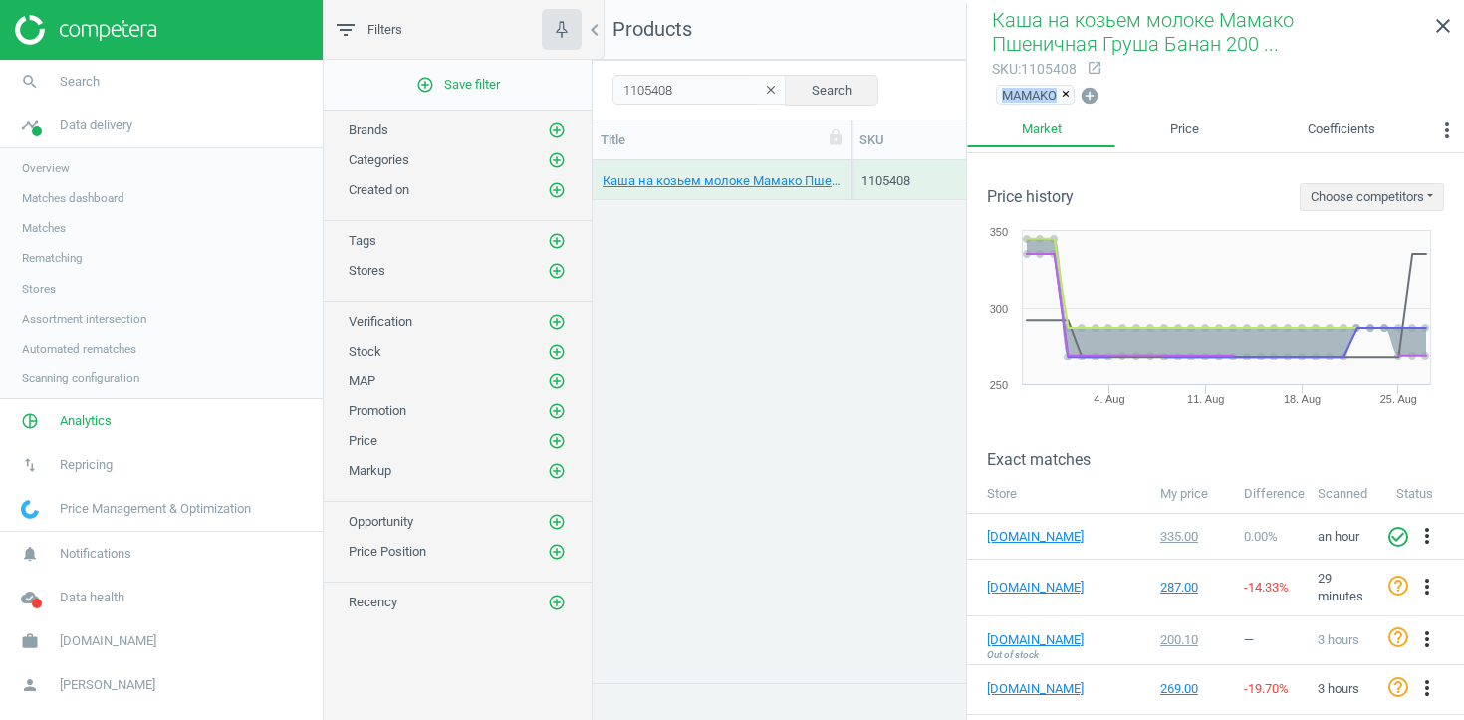
copy span "MAMAKO"
drag, startPoint x: 1005, startPoint y: 96, endPoint x: 1058, endPoint y: 102, distance: 54.1
click at [1056, 102] on span "MAMAKO" at bounding box center [1029, 95] width 55 height 18
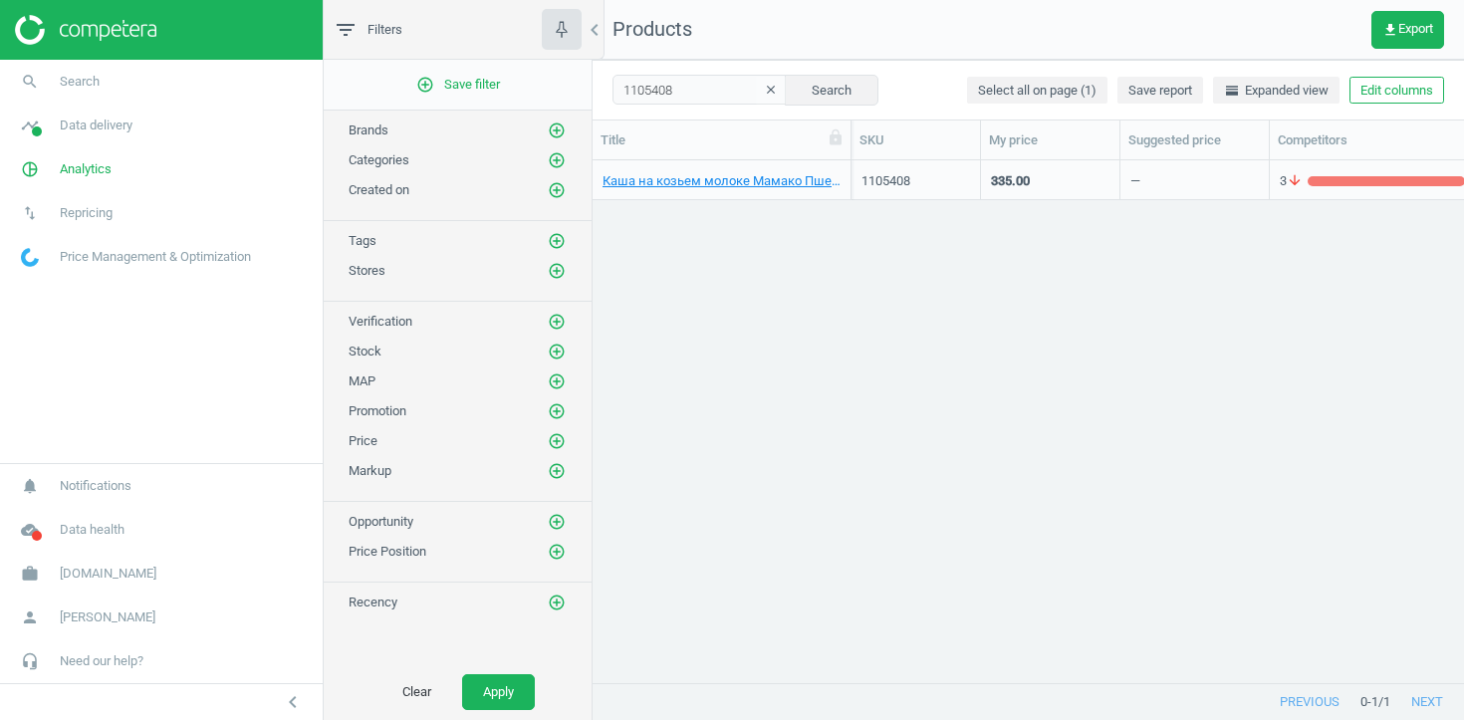
scroll to position [1, 1]
click at [81, 590] on link "work Antoshka.ua" at bounding box center [161, 574] width 323 height 44
click at [96, 545] on span "Campaign settings" at bounding box center [71, 545] width 98 height 16
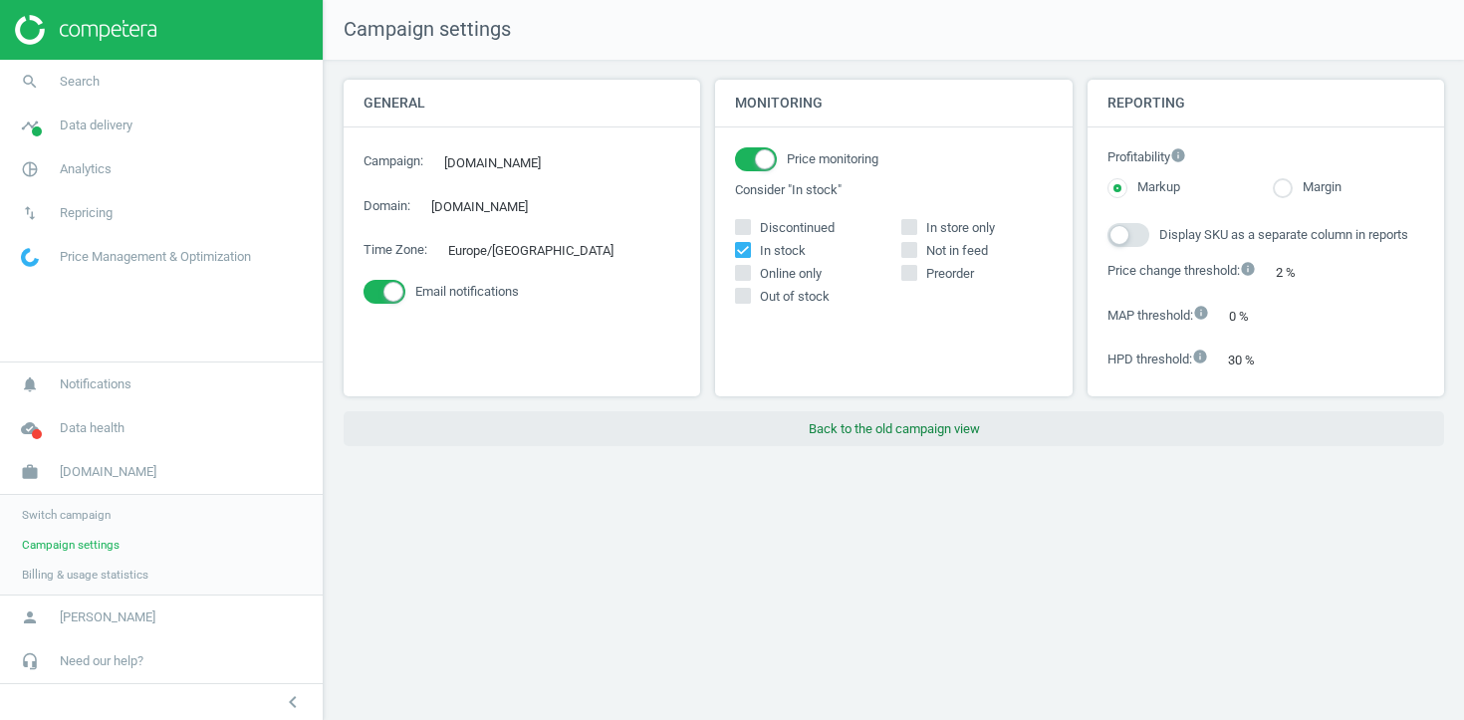
click at [853, 447] on button "Back to the old campaign view" at bounding box center [893, 429] width 1100 height 36
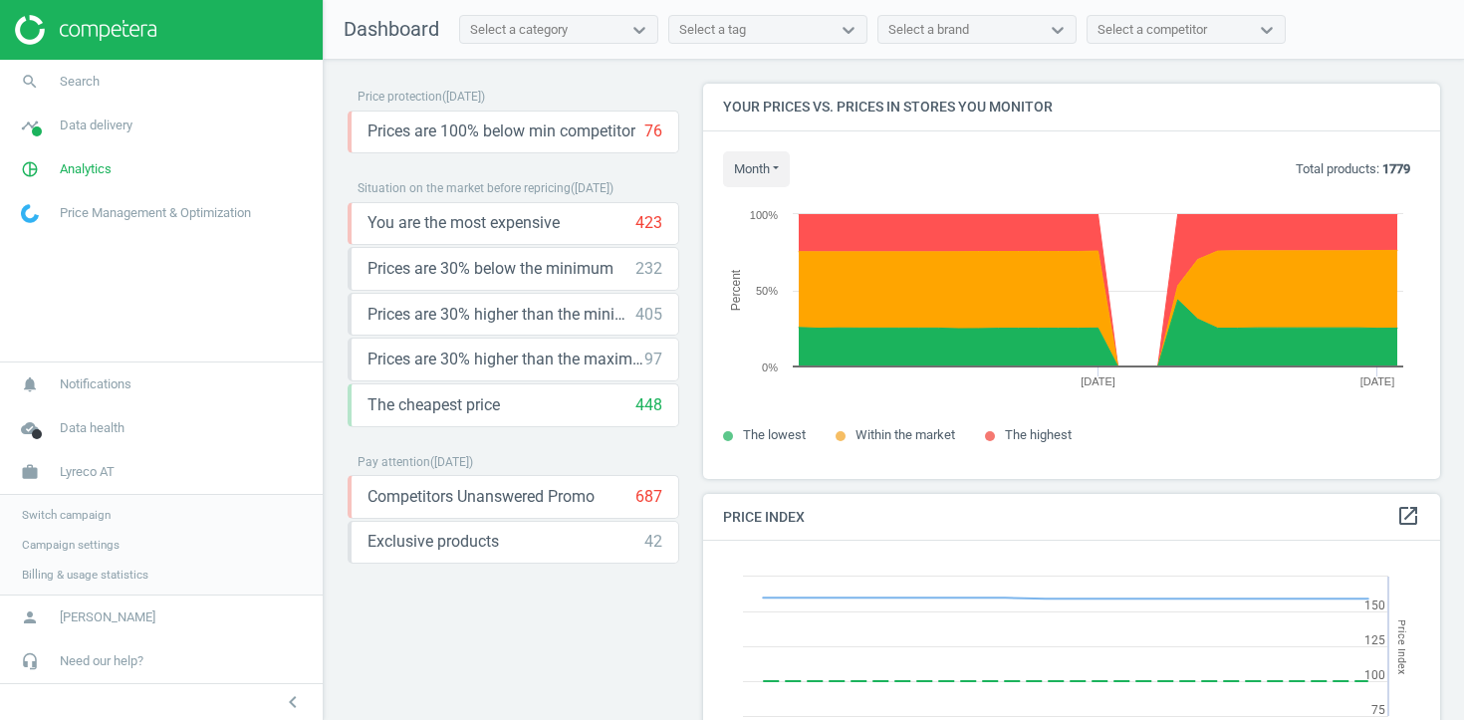
scroll to position [459, 738]
click at [114, 129] on span "Data delivery" at bounding box center [96, 125] width 73 height 18
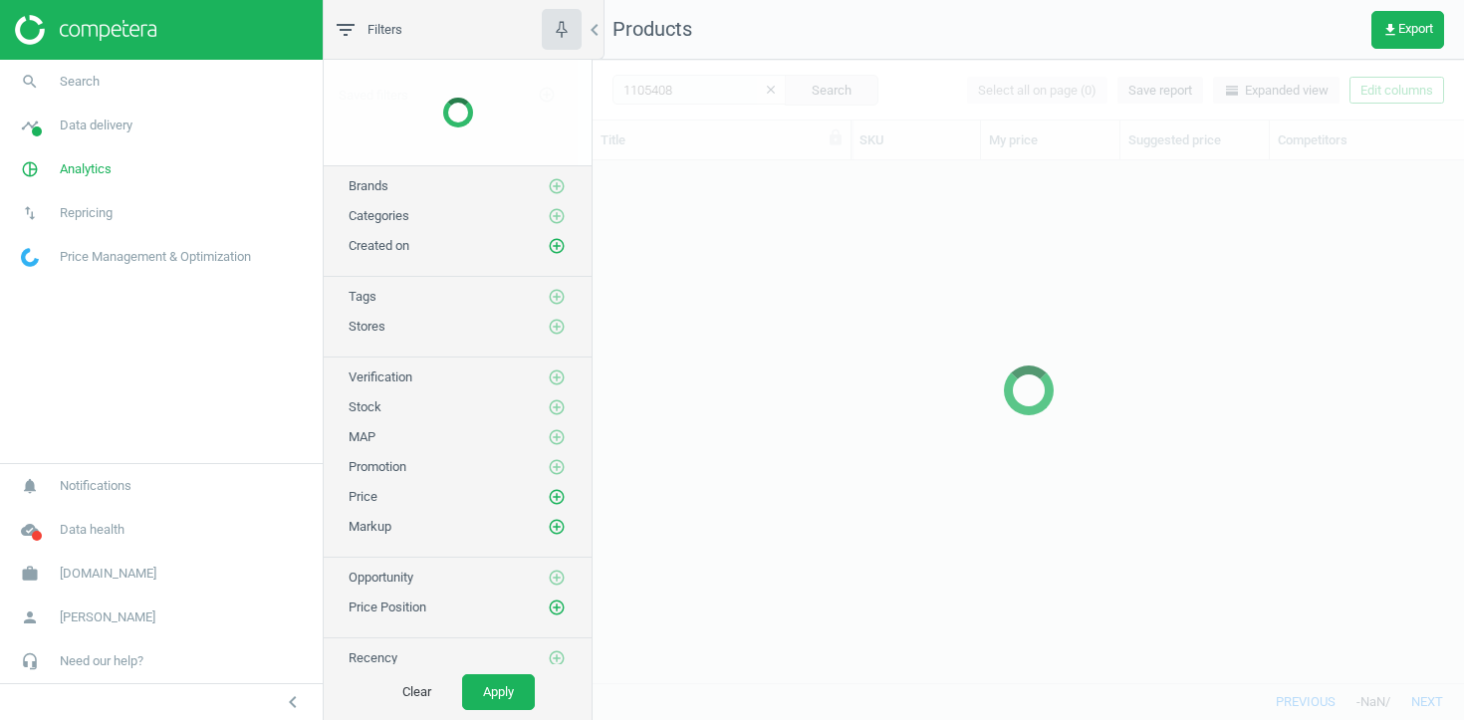
scroll to position [522, 871]
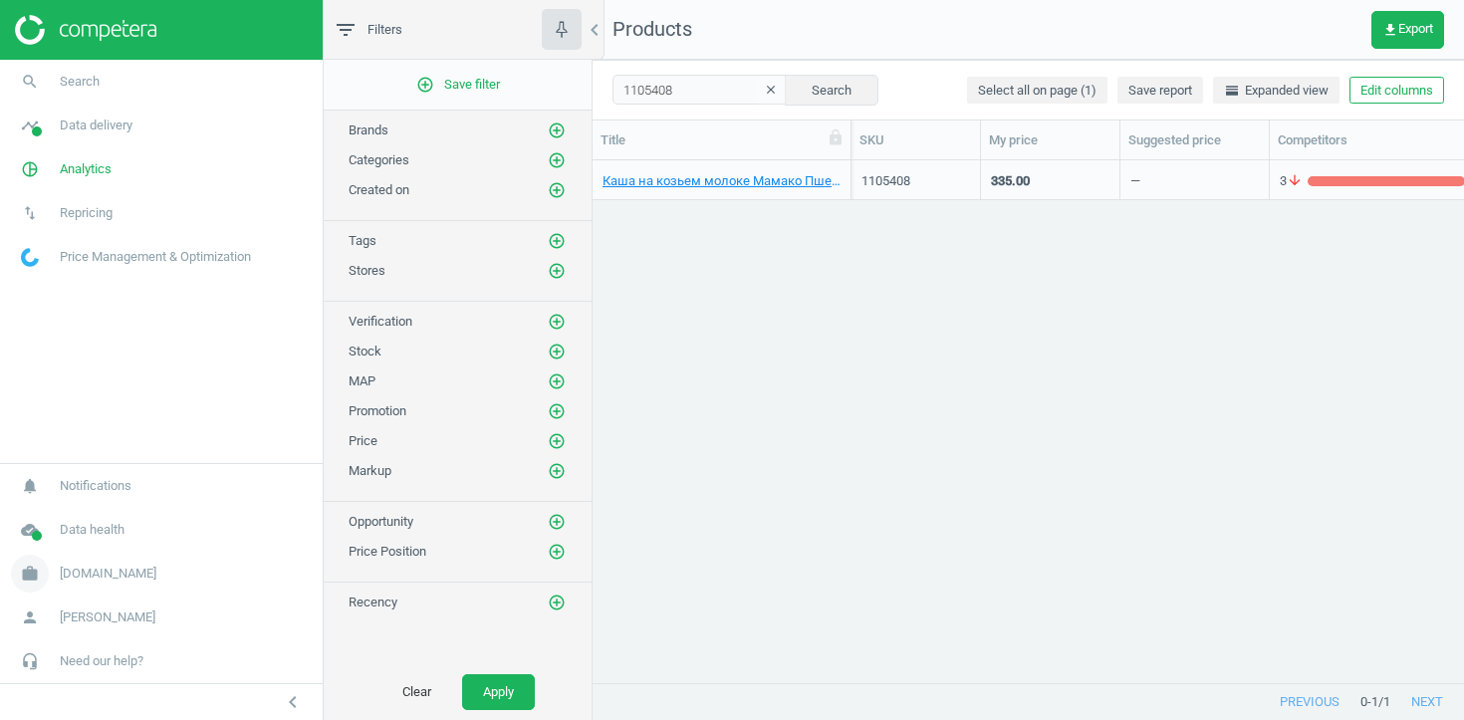
click at [87, 579] on span "[DOMAIN_NAME]" at bounding box center [108, 574] width 97 height 18
click at [76, 519] on span "Switch campaign" at bounding box center [66, 515] width 89 height 16
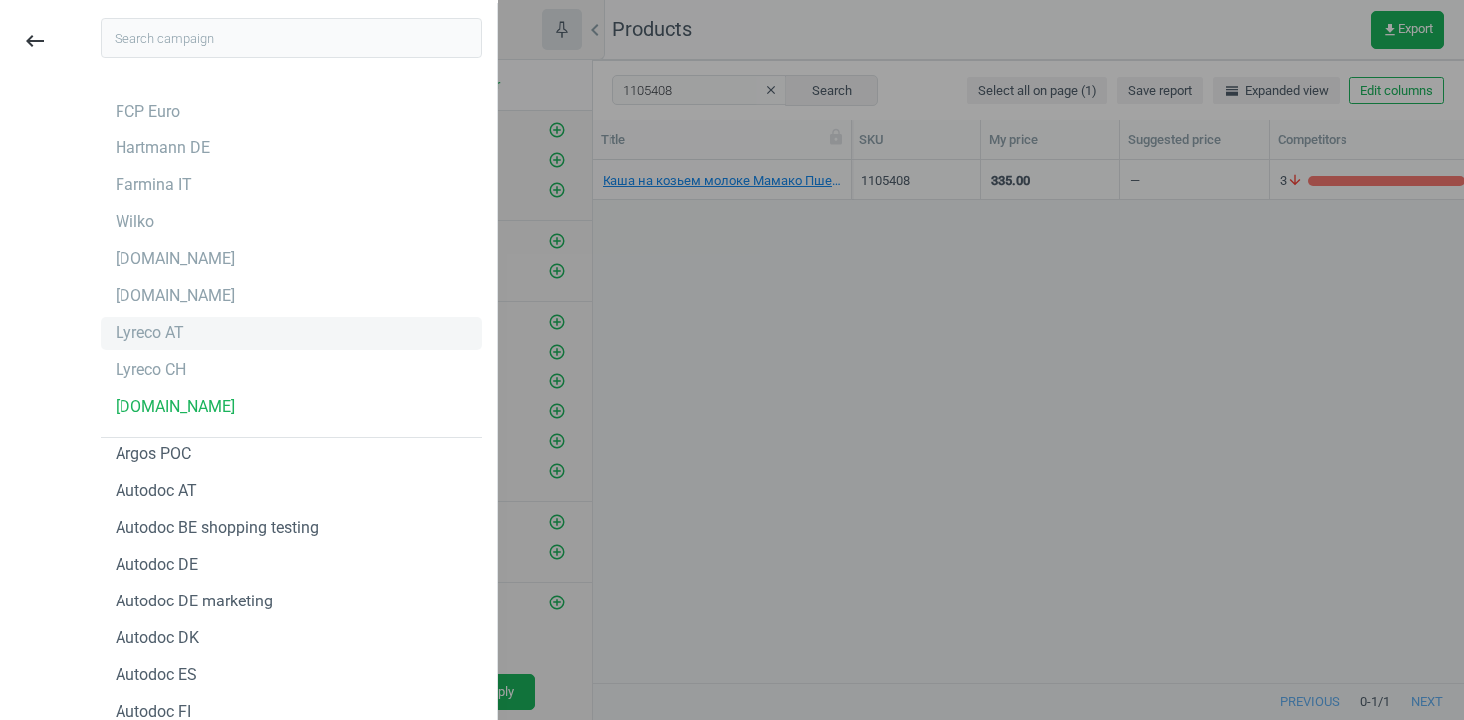
click at [163, 344] on div "Lyreco AT" at bounding box center [291, 333] width 381 height 32
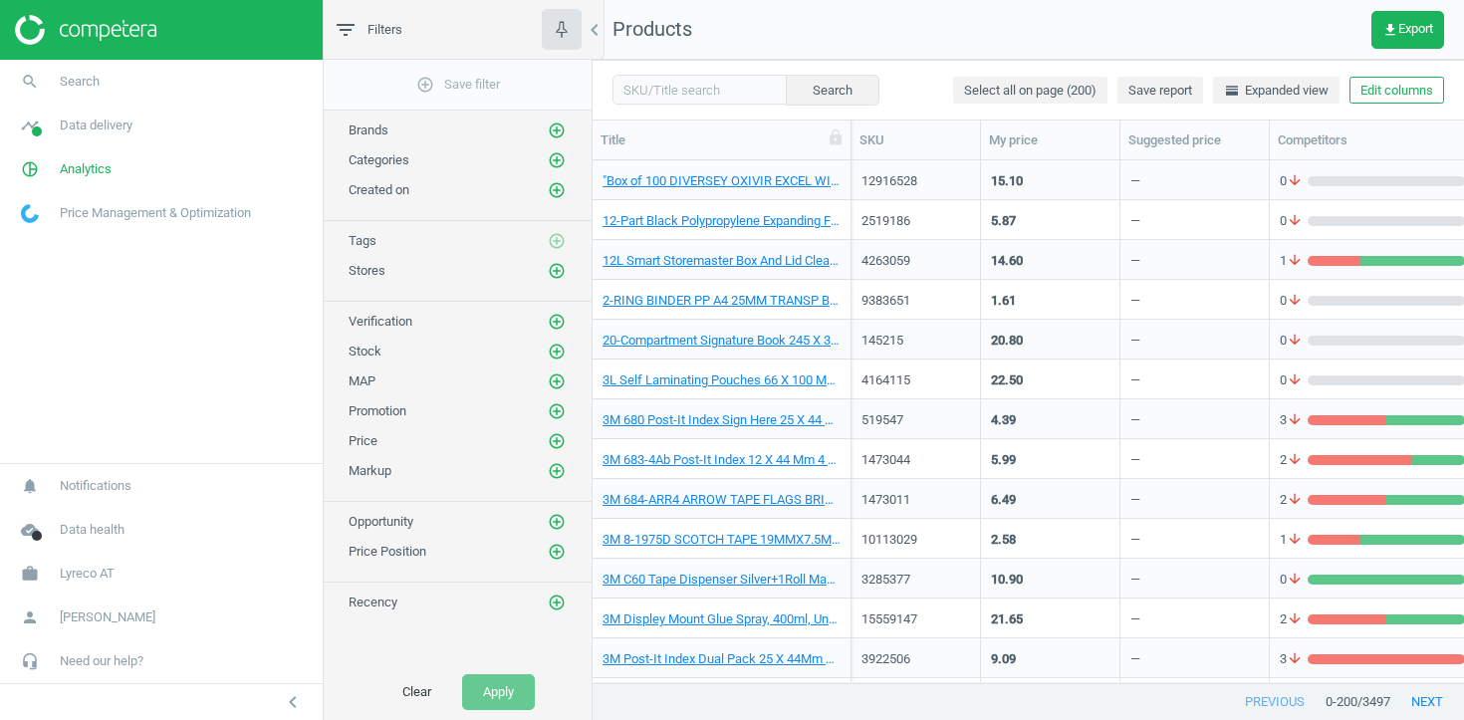
scroll to position [522, 871]
click at [1389, 85] on button "Edit columns" at bounding box center [1396, 91] width 95 height 28
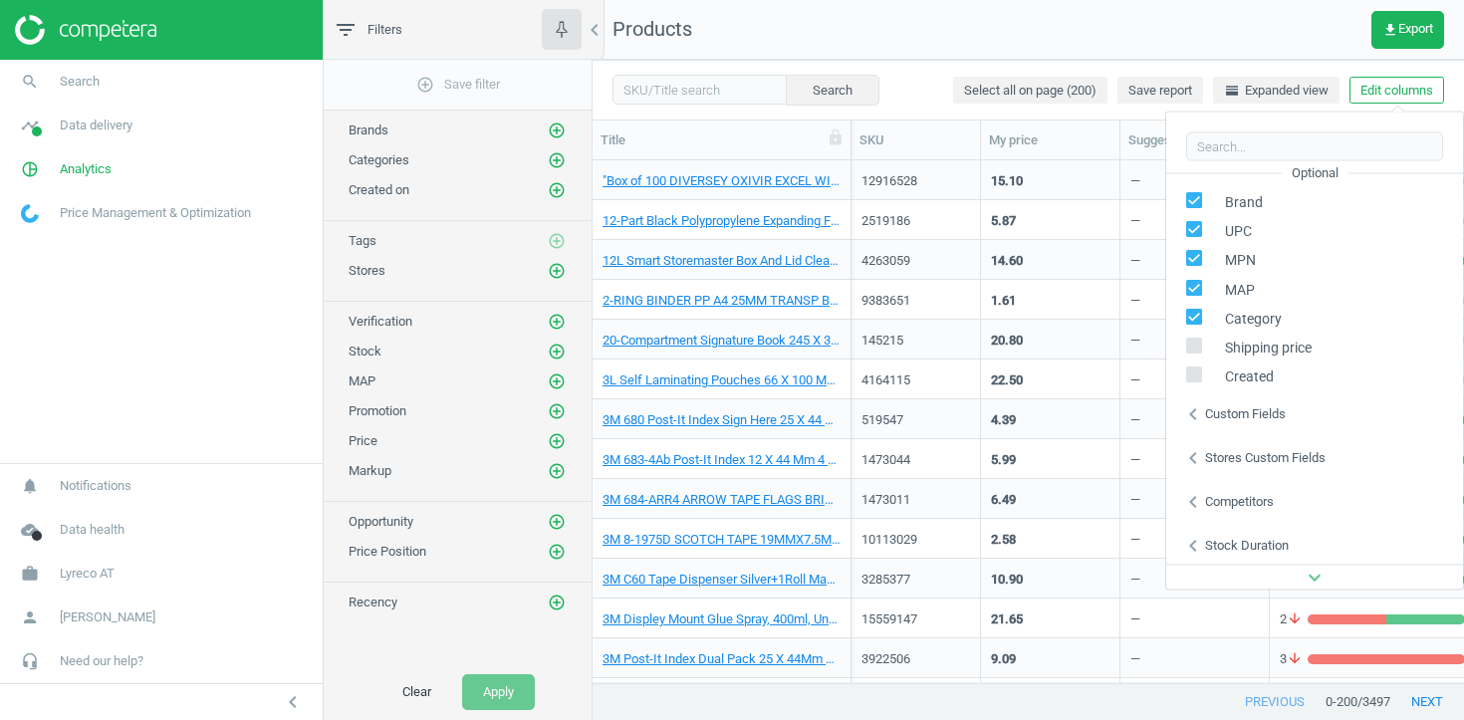
scroll to position [270, 0]
click at [1252, 464] on div "chevron_left Stores custom fields" at bounding box center [1314, 455] width 297 height 44
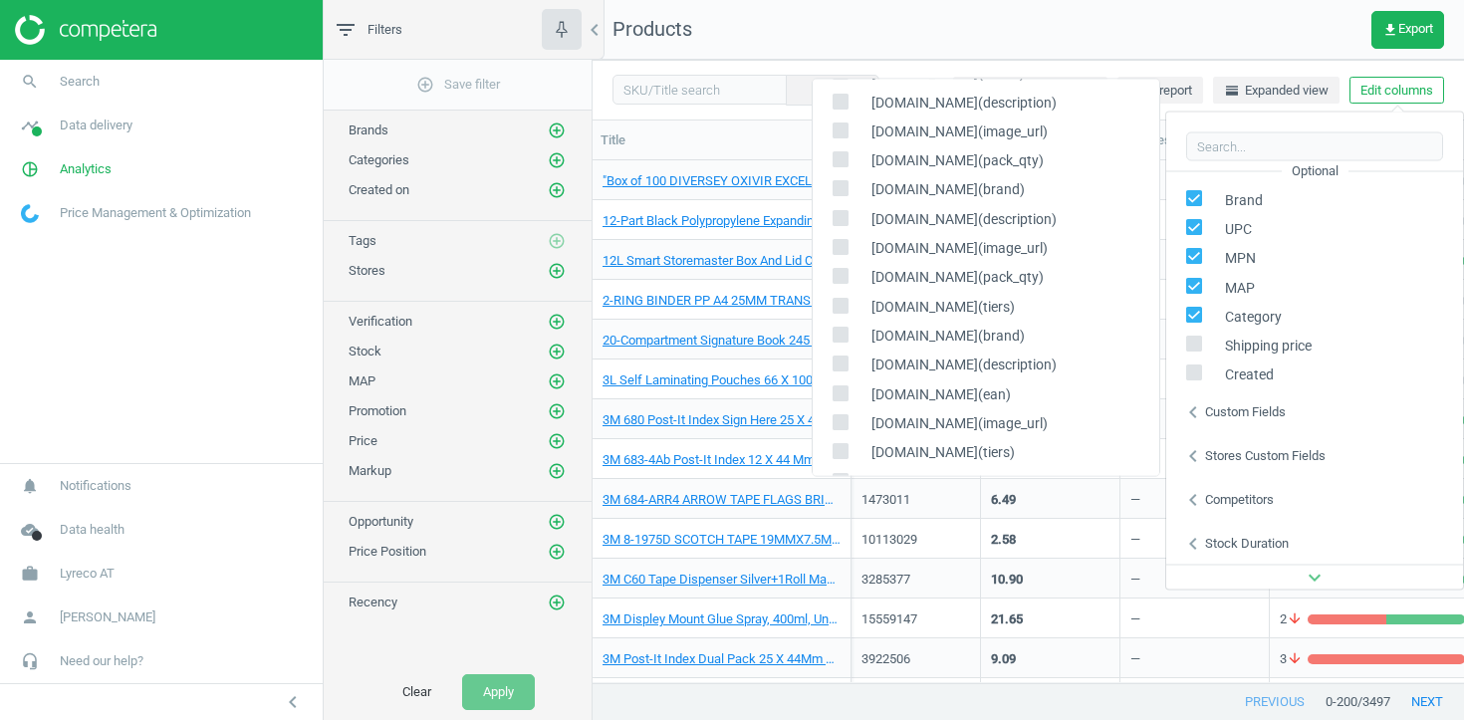
scroll to position [1, 0]
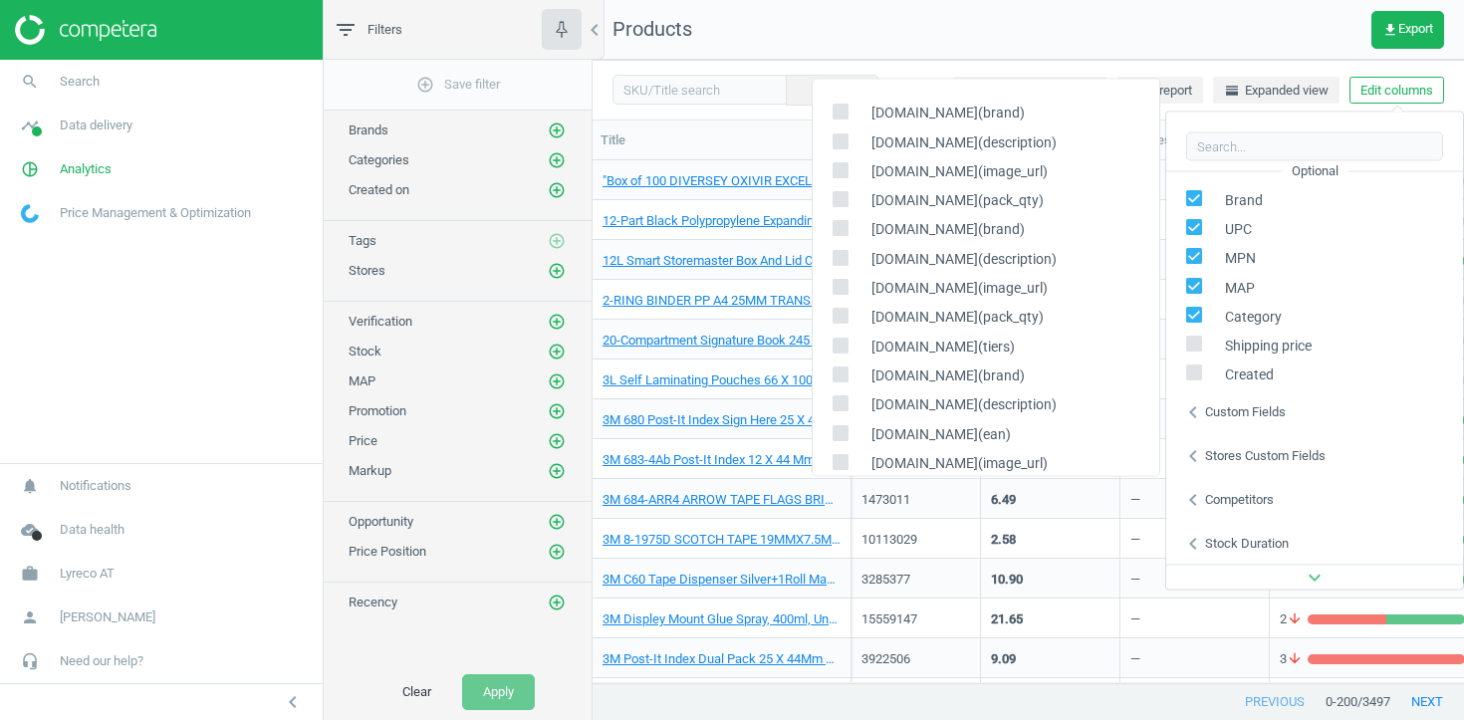
click at [1239, 449] on div "Stores custom fields" at bounding box center [1265, 455] width 120 height 18
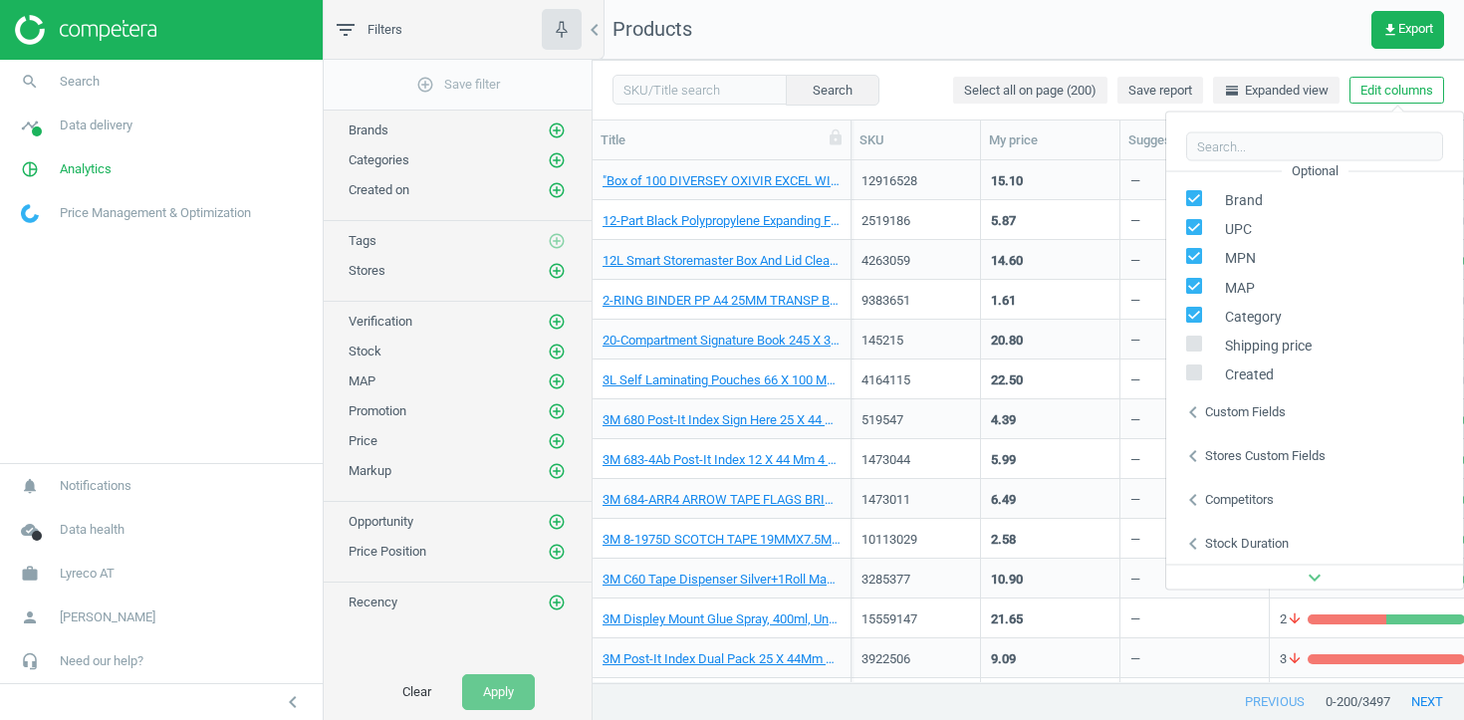
click at [1269, 455] on div "Stores custom fields" at bounding box center [1265, 455] width 120 height 18
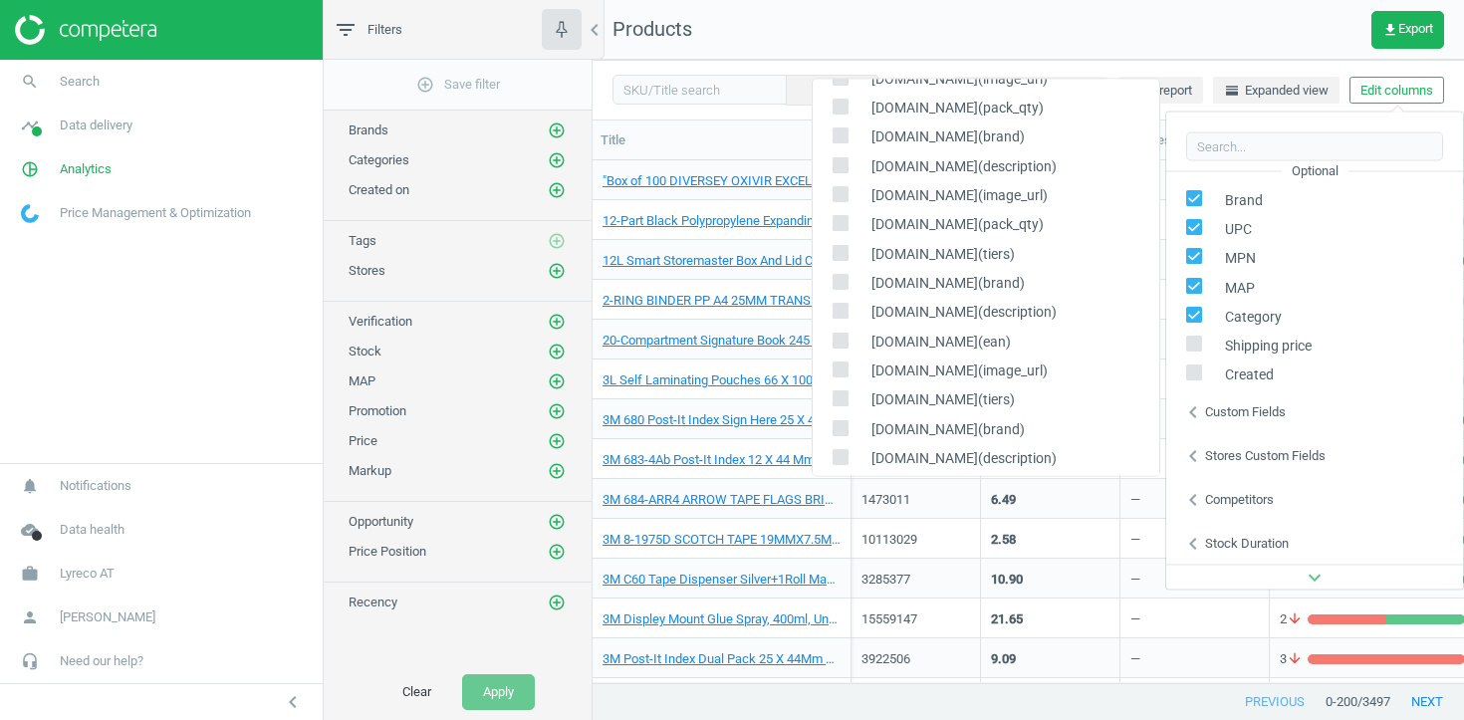
scroll to position [99, 0]
